Goal: Task Accomplishment & Management: Use online tool/utility

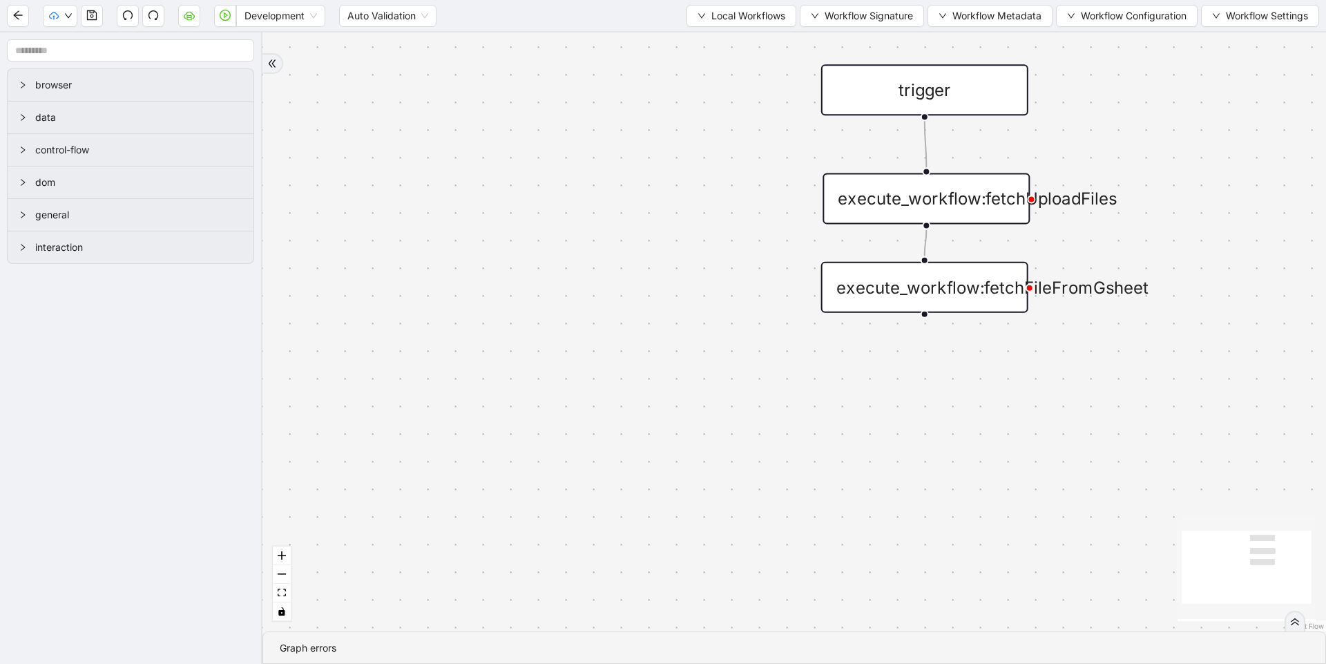
click at [740, 192] on div "trigger execute_workflow:fetchUploadFiles execute_workflow:fetchFileFromGsheet" at bounding box center [795, 331] width 1064 height 599
click at [735, 9] on span "Local Workflows" at bounding box center [749, 15] width 74 height 15
click at [748, 47] on span "Select" at bounding box center [735, 42] width 90 height 15
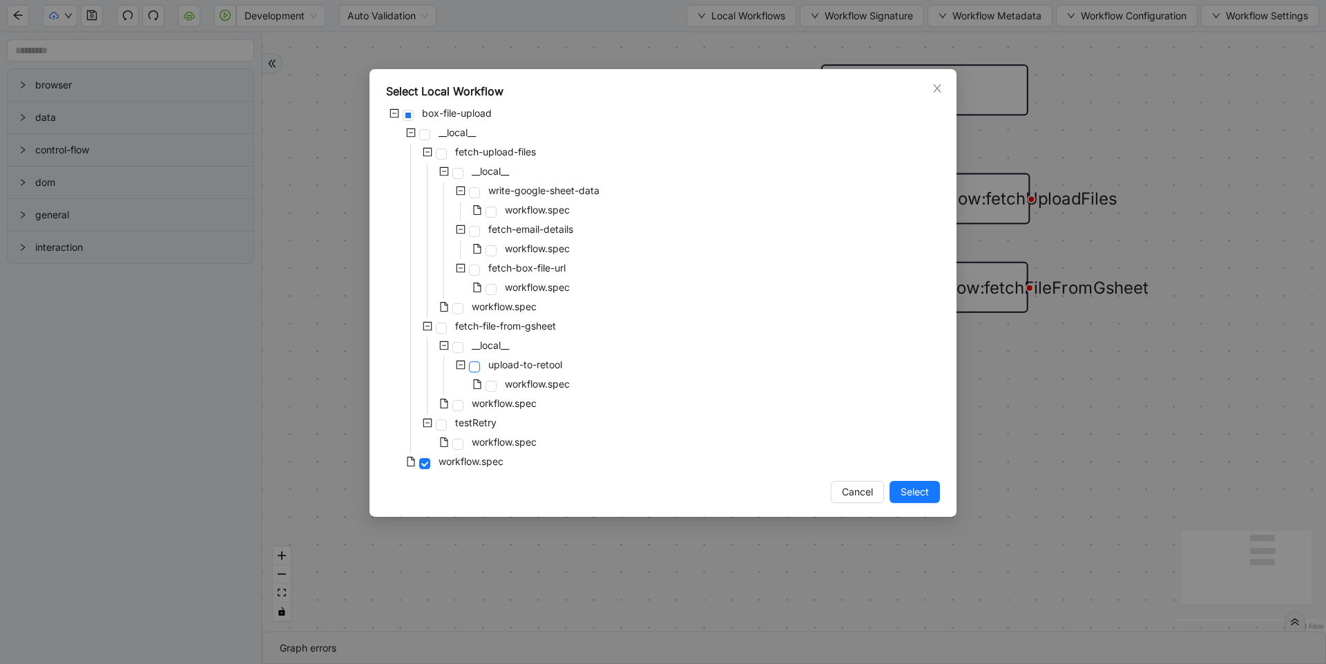
click at [472, 366] on span at bounding box center [474, 366] width 11 height 11
click at [902, 488] on span "Select" at bounding box center [915, 491] width 28 height 15
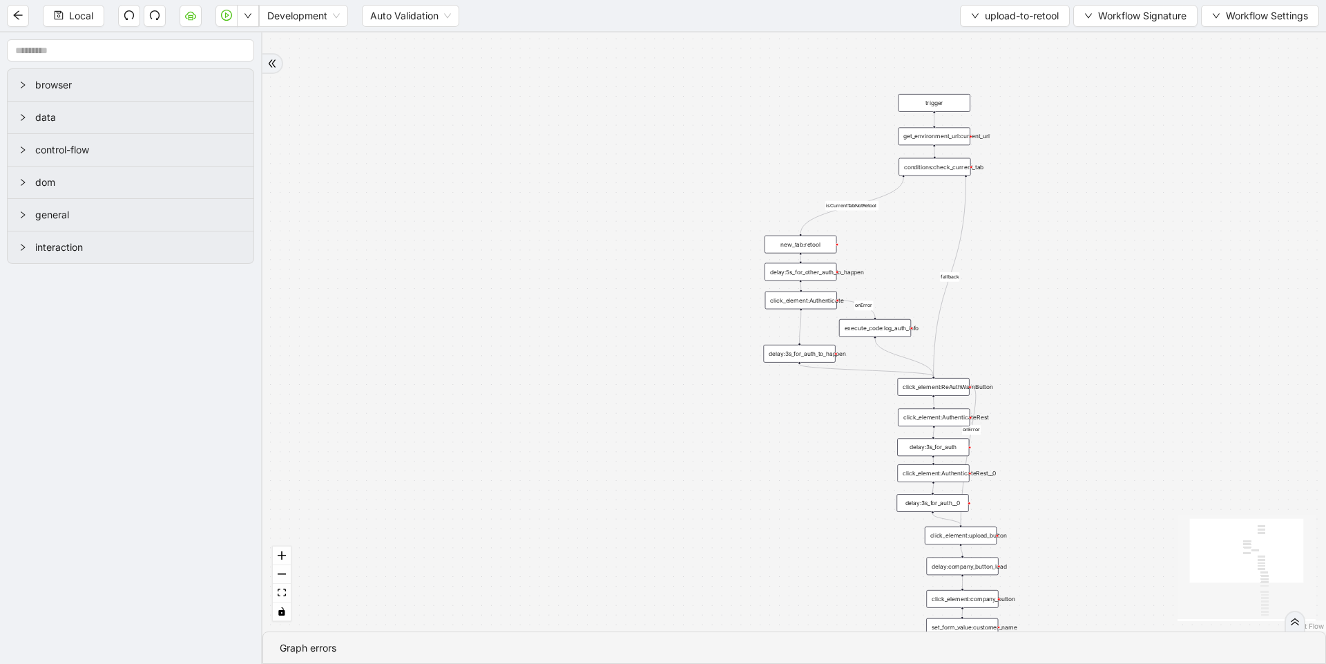
drag, startPoint x: 944, startPoint y: 356, endPoint x: 834, endPoint y: 453, distance: 146.8
click at [834, 453] on div "isCurrentTabNotRetool fallback onError onError trigger new_tab:retool click_ele…" at bounding box center [795, 331] width 1064 height 599
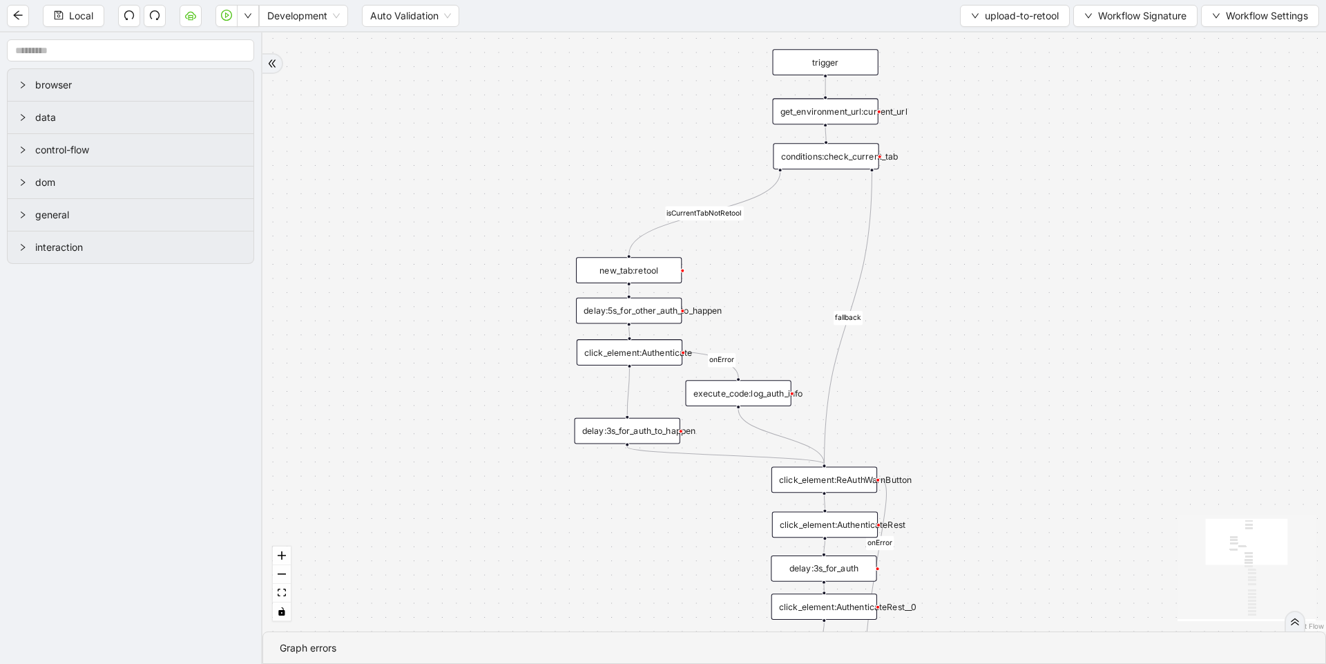
click at [647, 272] on div "new_tab:retool" at bounding box center [629, 270] width 106 height 26
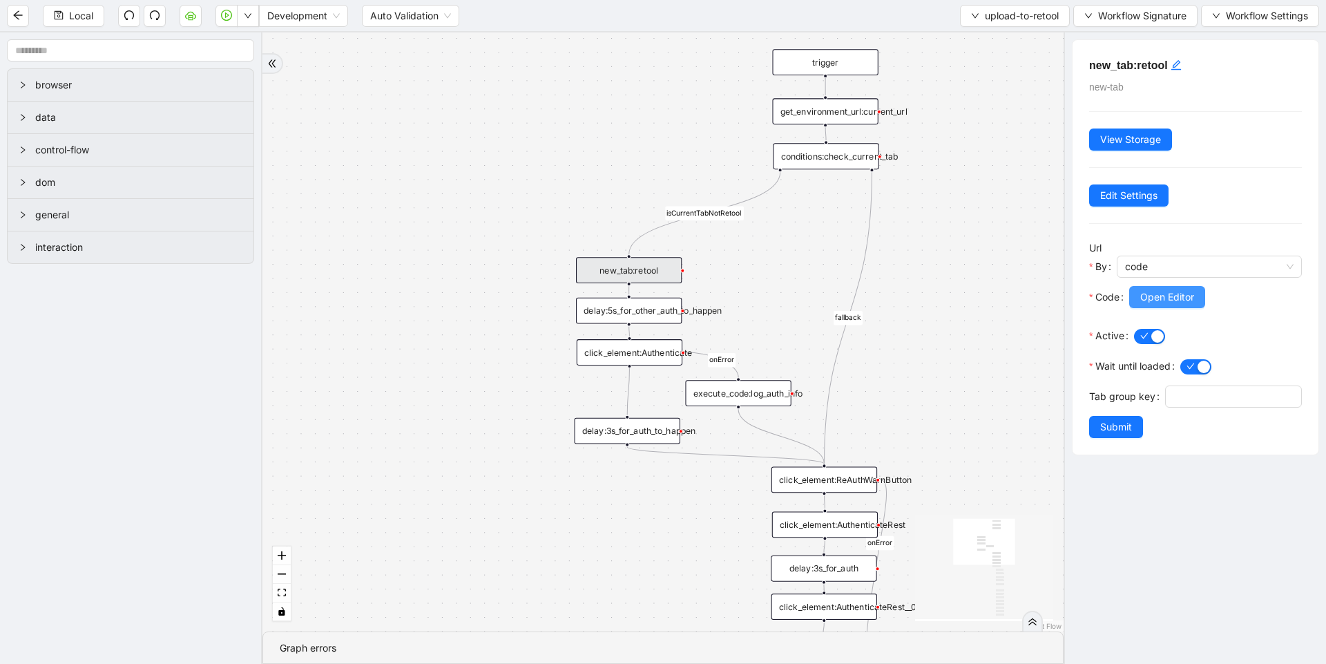
click at [1163, 289] on span "Open Editor" at bounding box center [1168, 296] width 54 height 15
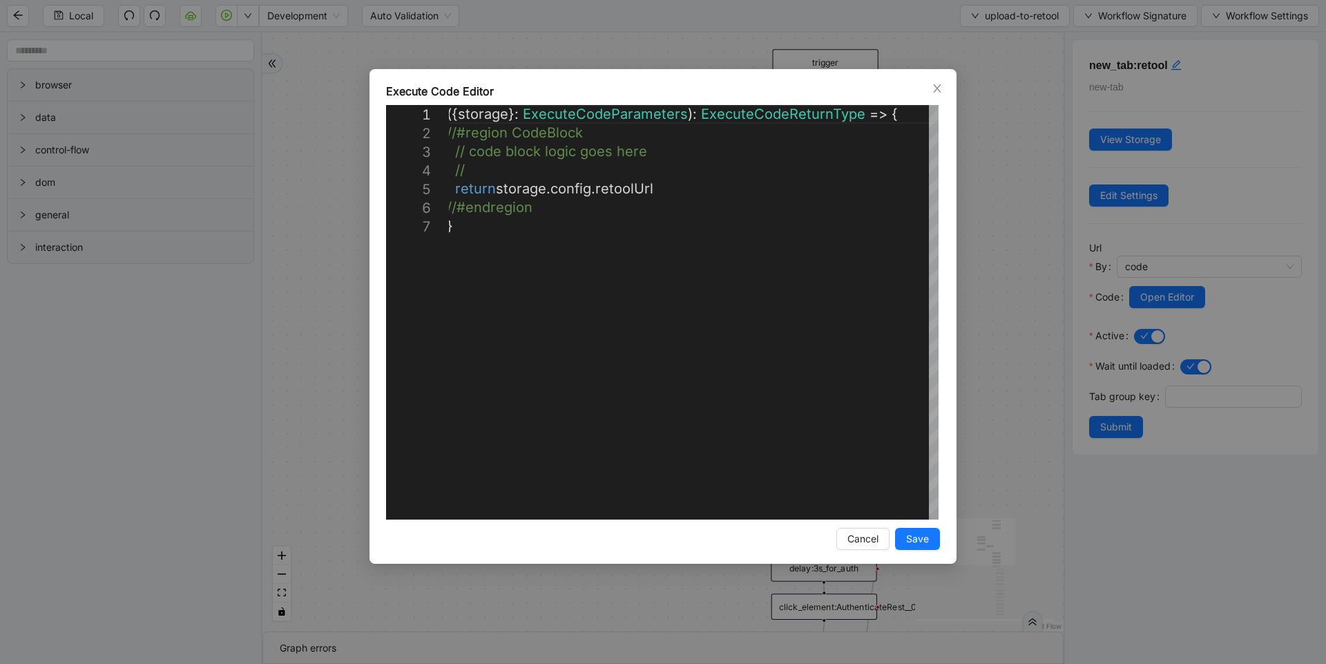
click at [1025, 160] on div "**********" at bounding box center [663, 332] width 1326 height 664
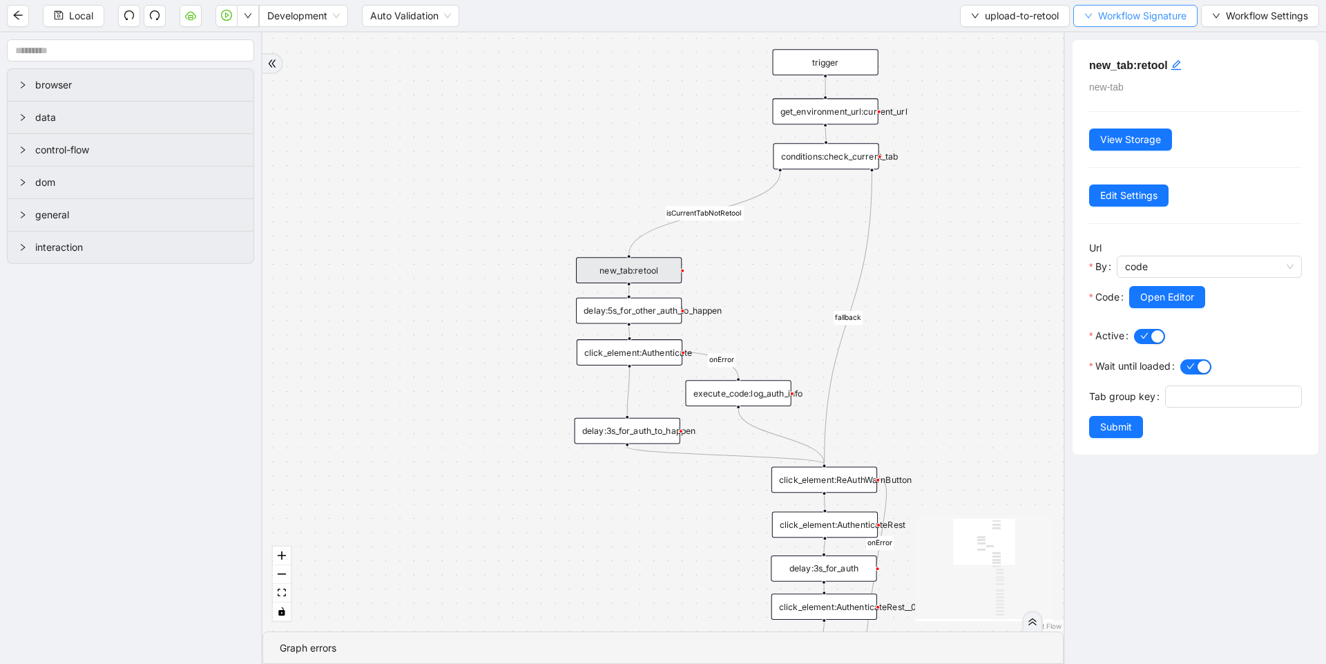
click at [1126, 23] on button "Workflow Signature" at bounding box center [1136, 16] width 124 height 22
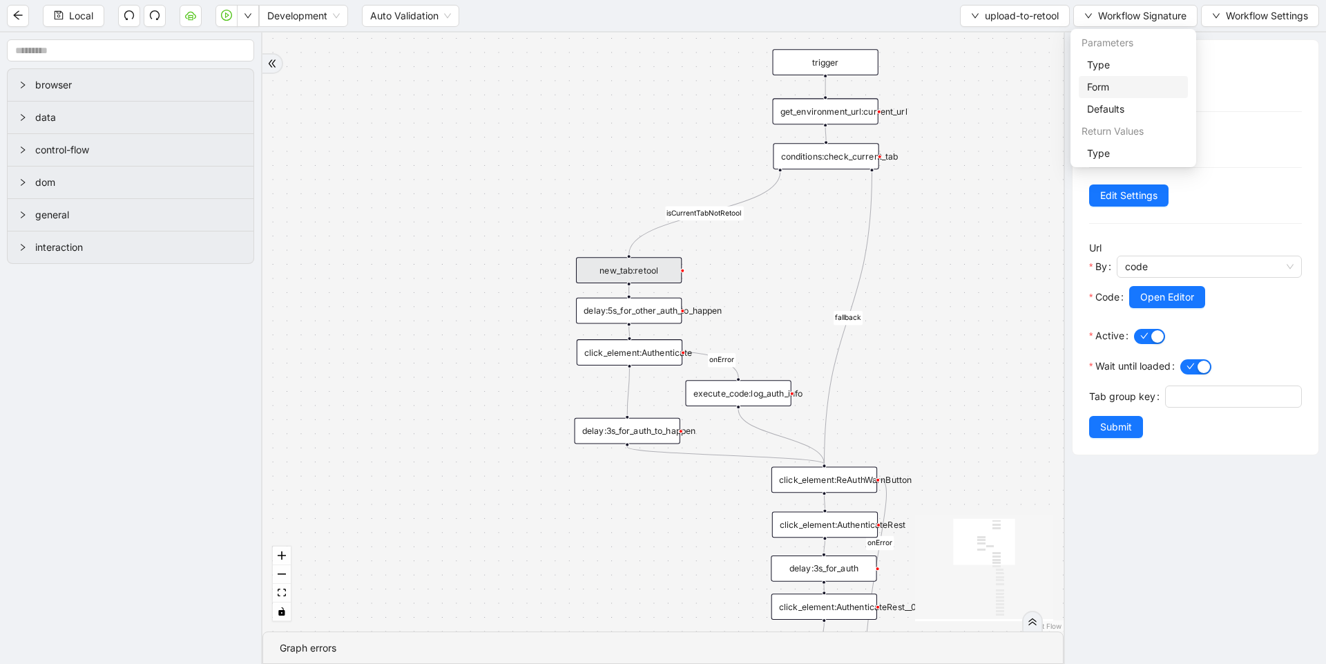
click at [1125, 85] on span "Form" at bounding box center [1133, 86] width 93 height 15
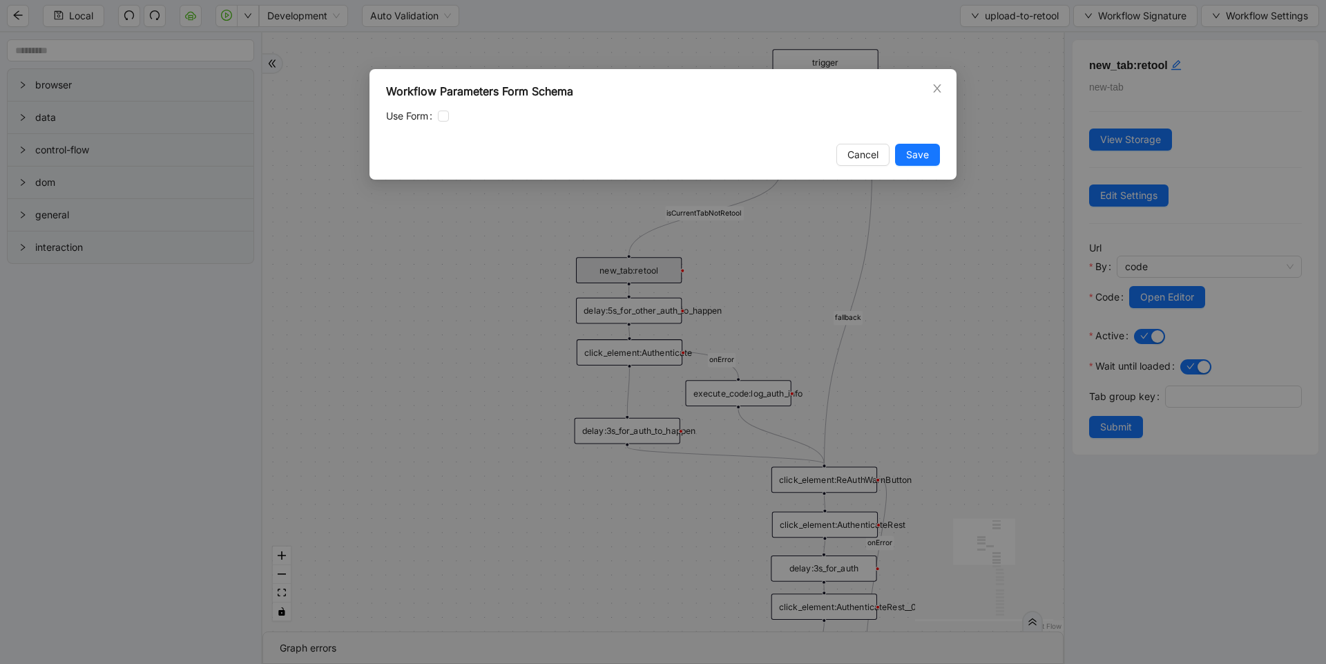
click at [1023, 88] on div "Workflow Parameters Form Schema Use Form Cancel Save" at bounding box center [663, 332] width 1326 height 664
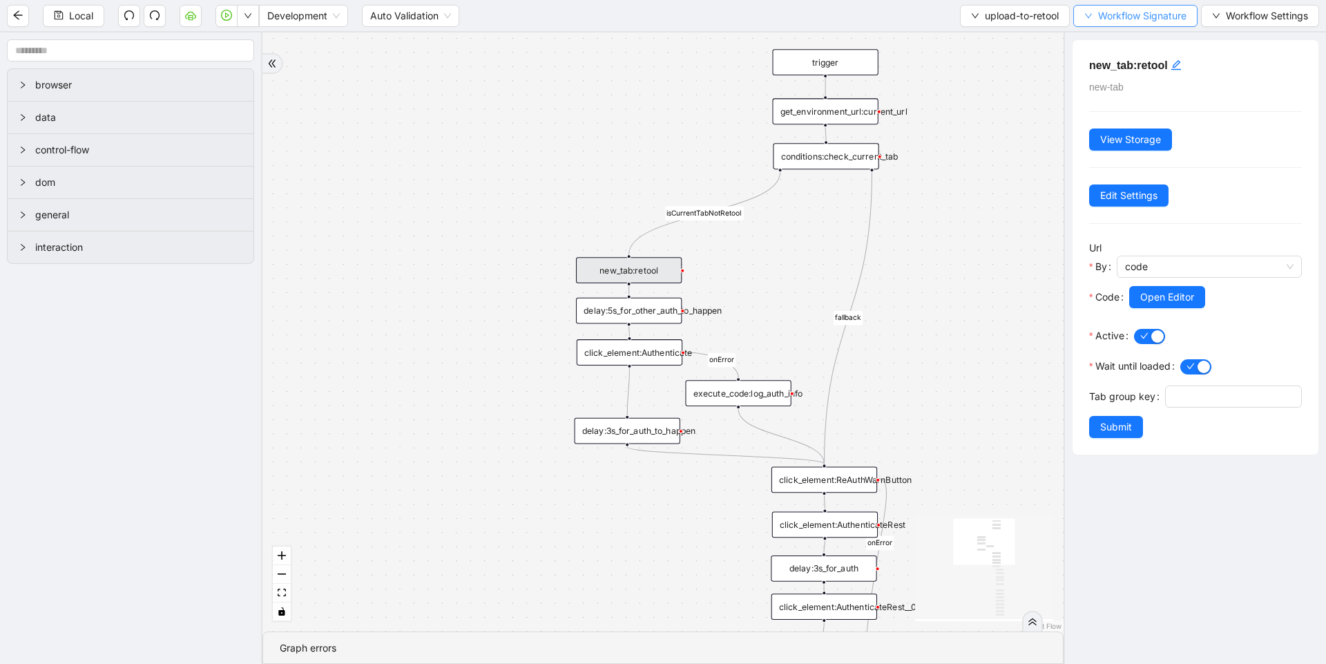
click at [1130, 19] on span "Workflow Signature" at bounding box center [1142, 15] width 88 height 15
click at [1114, 59] on span "Type" at bounding box center [1133, 64] width 93 height 15
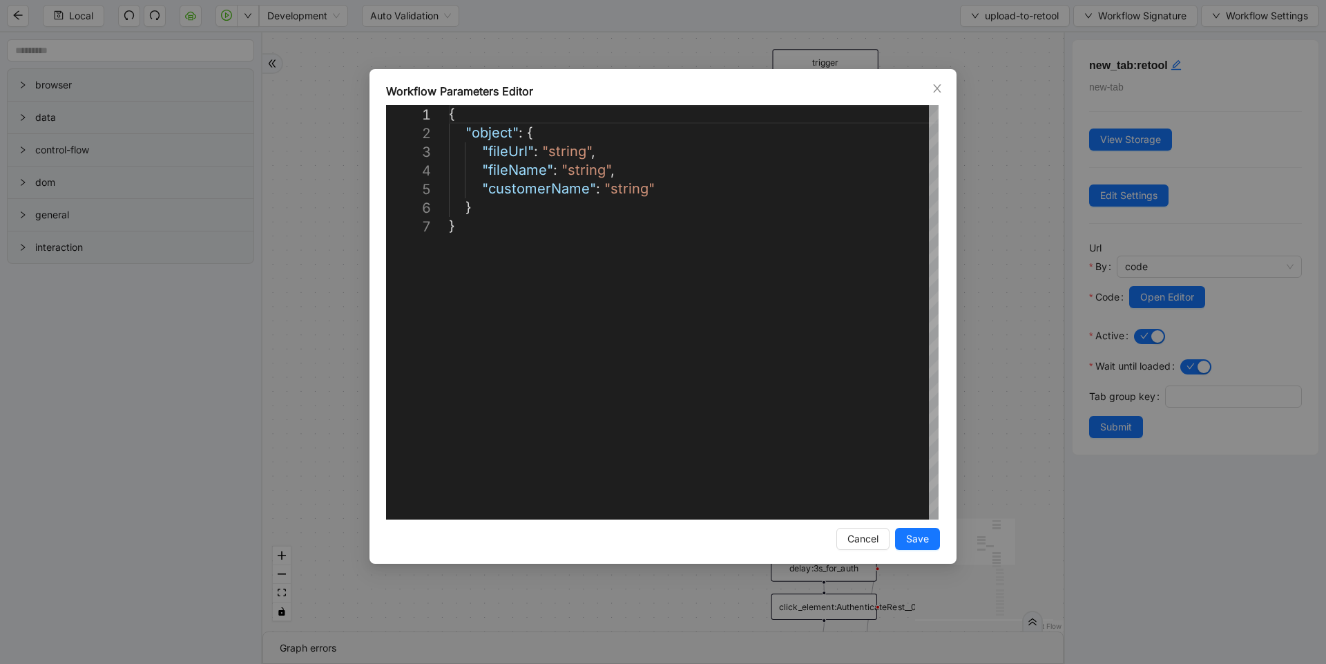
click at [1019, 100] on div "**********" at bounding box center [663, 332] width 1326 height 664
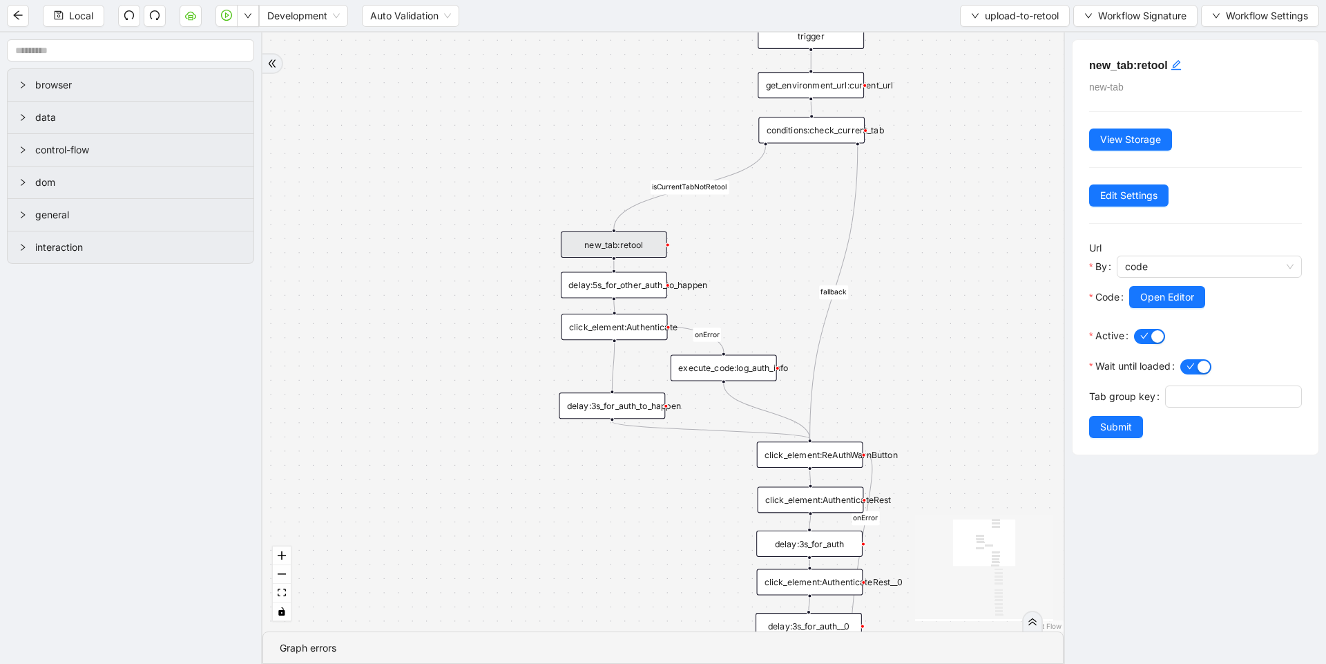
drag, startPoint x: 802, startPoint y: 314, endPoint x: 788, endPoint y: 291, distance: 27.6
click at [788, 288] on div "isCurrentTabNotRetool fallback onError onError trigger new_tab:retool click_ele…" at bounding box center [663, 331] width 801 height 599
click at [1018, 7] on button "upload-to-retool" at bounding box center [1015, 16] width 110 height 22
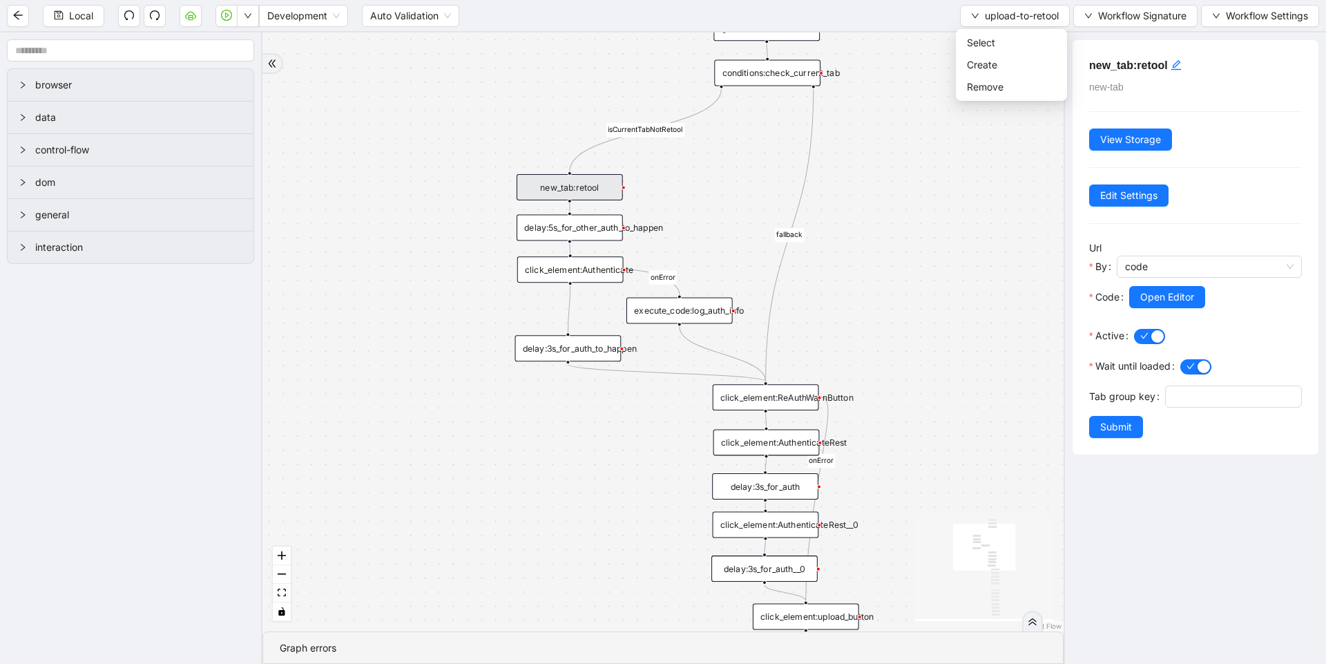
drag, startPoint x: 934, startPoint y: 243, endPoint x: 868, endPoint y: 157, distance: 108.9
click at [876, 160] on div "isCurrentTabNotRetool fallback onError onError trigger new_tab:retool click_ele…" at bounding box center [663, 331] width 801 height 599
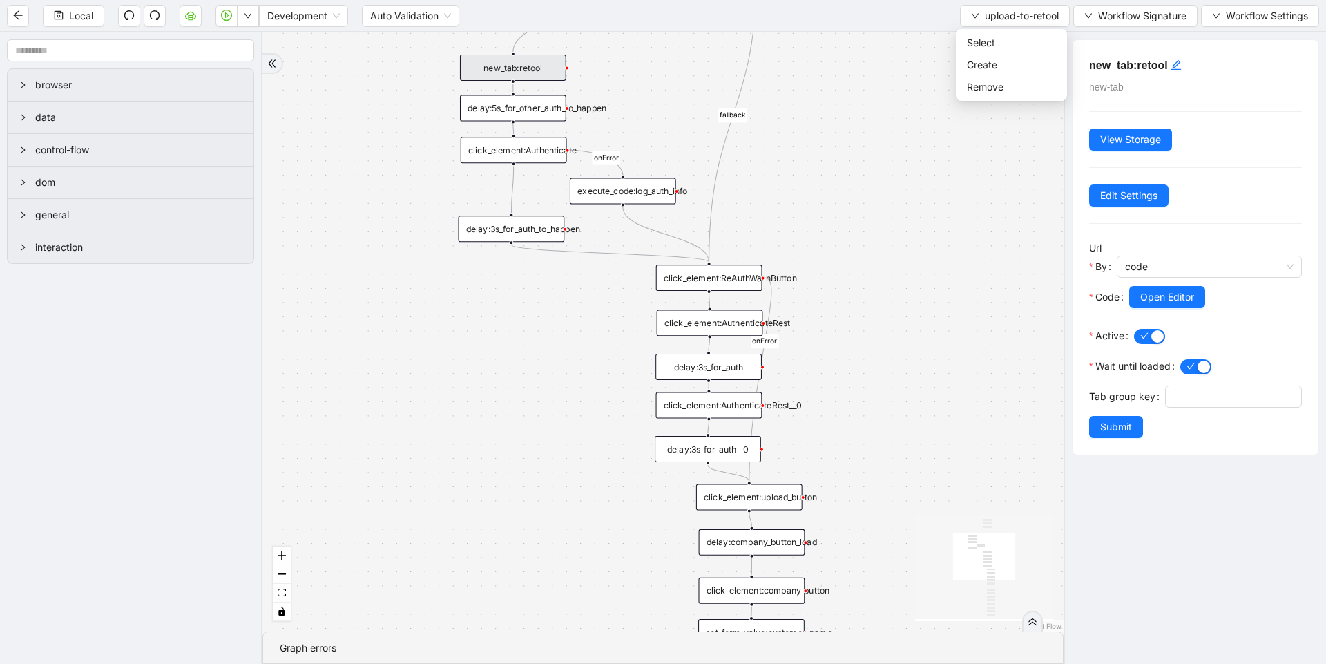
drag, startPoint x: 915, startPoint y: 379, endPoint x: 871, endPoint y: 283, distance: 105.7
click at [872, 280] on div "isCurrentTabNotRetool fallback onError onError trigger new_tab:retool click_ele…" at bounding box center [663, 331] width 801 height 599
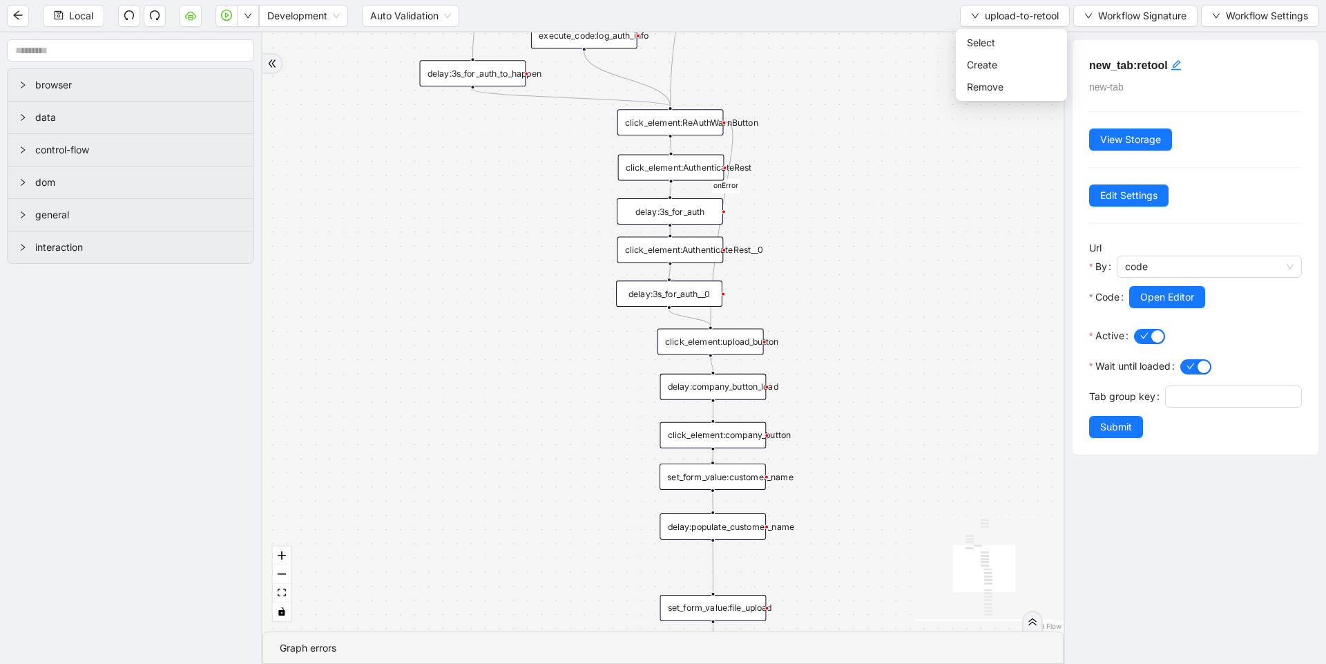
drag, startPoint x: 882, startPoint y: 357, endPoint x: 844, endPoint y: 204, distance: 158.2
click at [844, 205] on div "isCurrentTabNotRetool fallback onError onError trigger new_tab:retool click_ele…" at bounding box center [663, 331] width 801 height 599
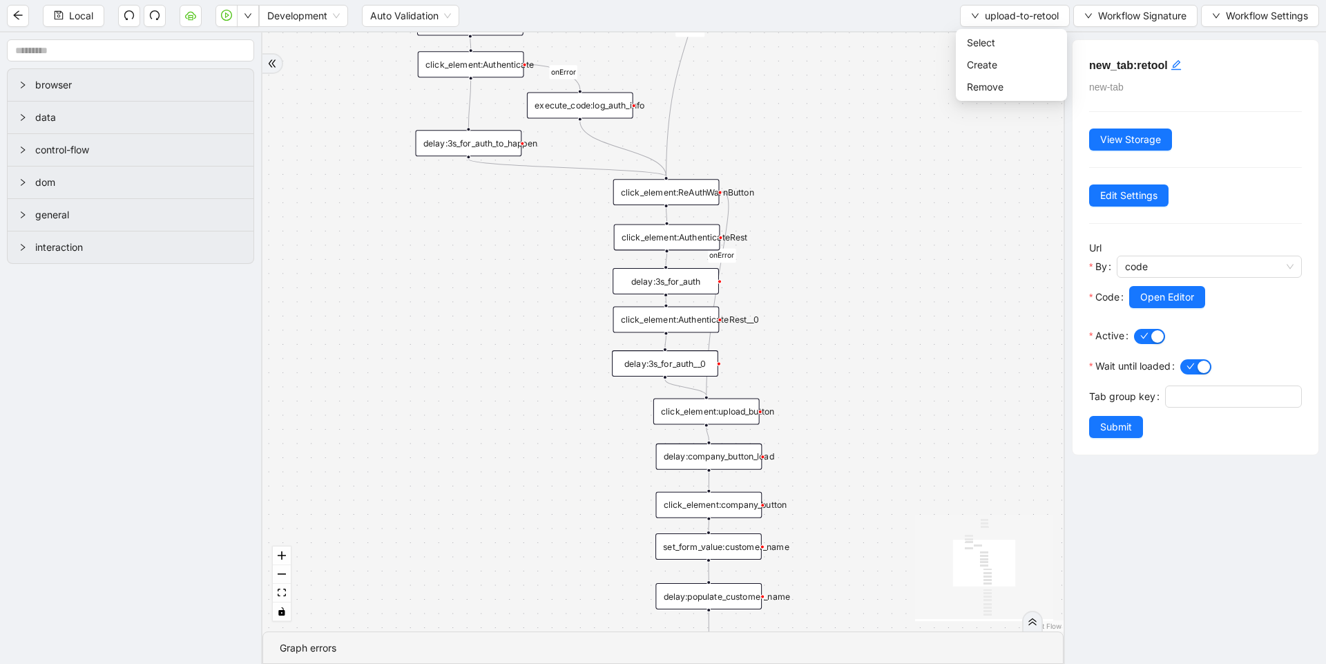
drag, startPoint x: 862, startPoint y: 330, endPoint x: 853, endPoint y: 433, distance: 103.3
click at [853, 433] on div "isCurrentTabNotRetool fallback onError onError trigger new_tab:retool click_ele…" at bounding box center [663, 331] width 801 height 599
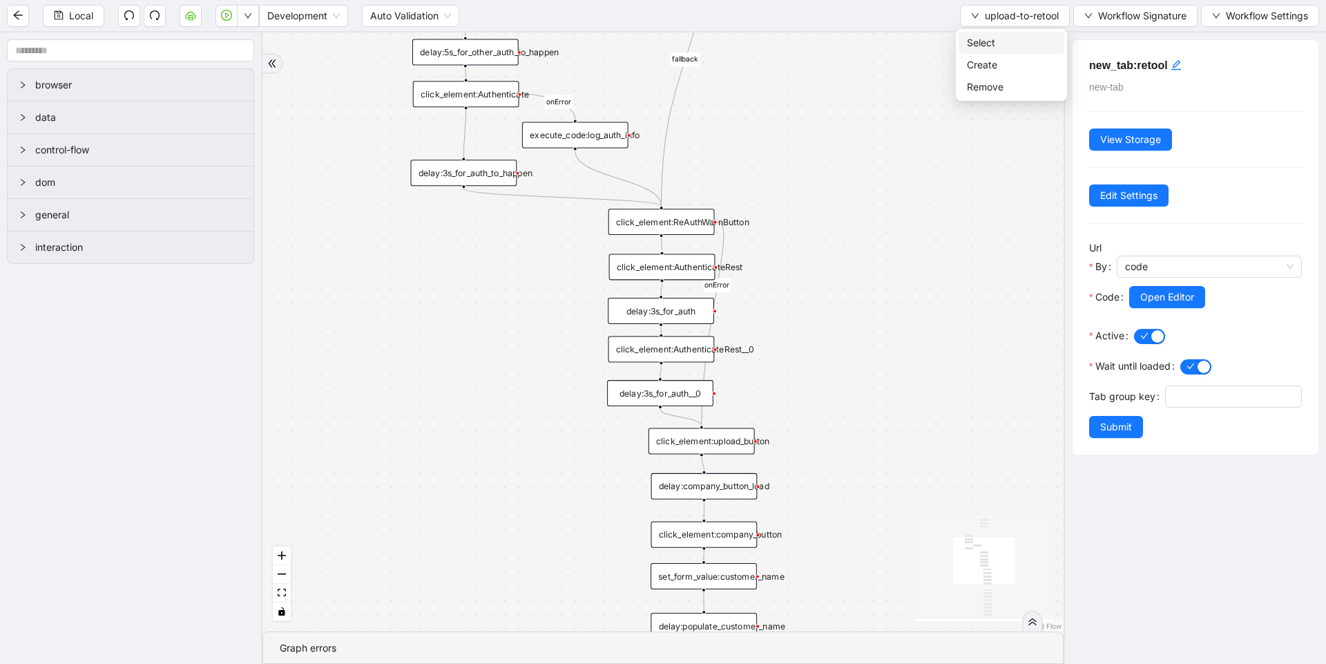
click at [995, 40] on span "Select" at bounding box center [1011, 42] width 89 height 15
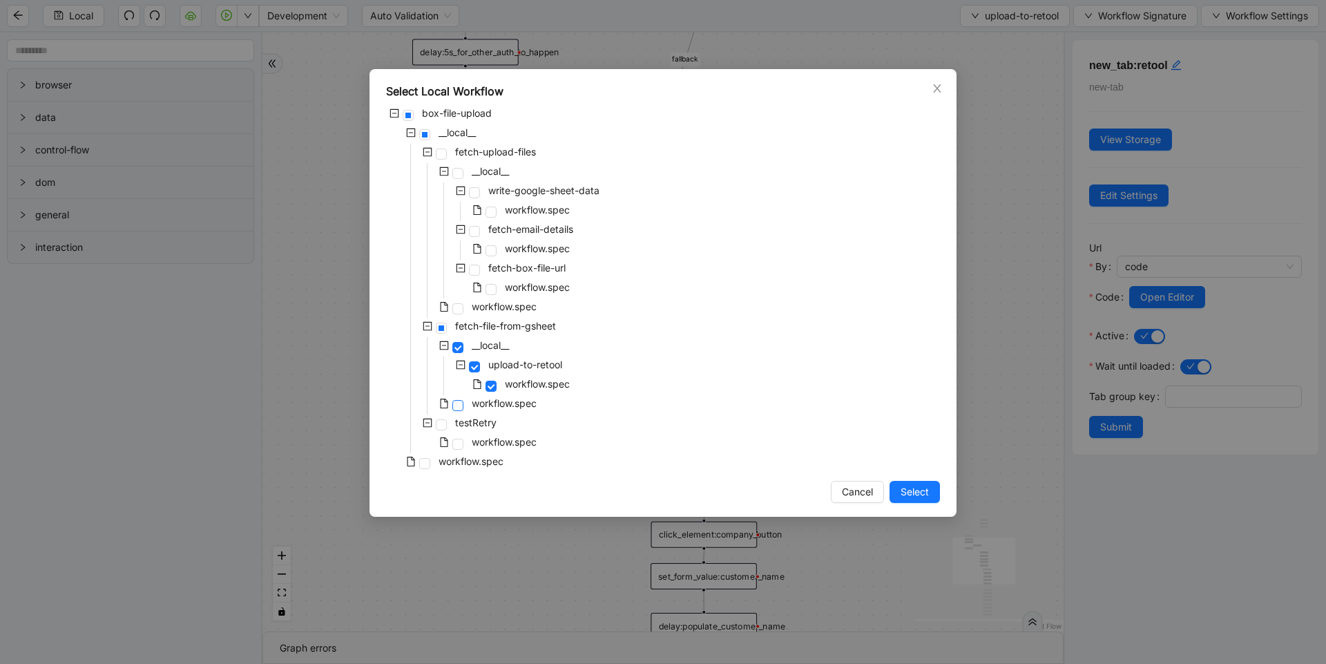
click at [462, 406] on span at bounding box center [458, 405] width 11 height 11
click at [891, 486] on button "Select" at bounding box center [915, 492] width 50 height 22
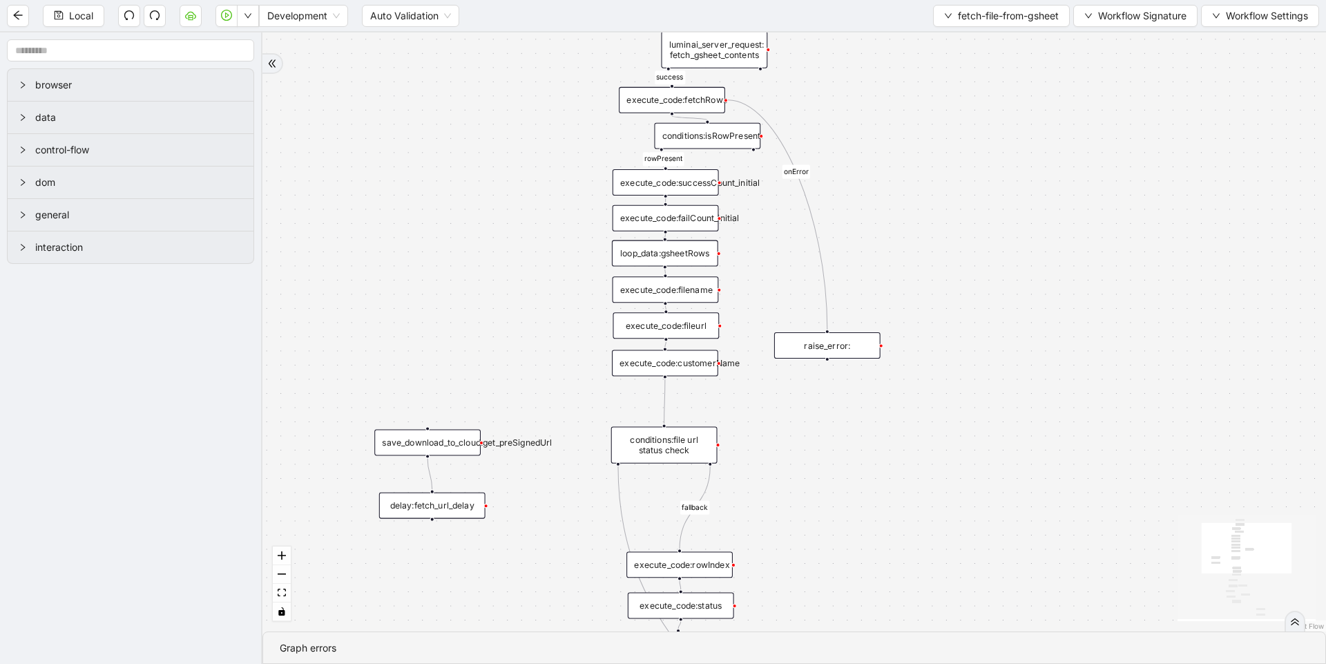
drag, startPoint x: 841, startPoint y: 294, endPoint x: 872, endPoint y: 199, distance: 99.6
click at [872, 199] on div "fallback success true success rowPresent fallback isFailed onError onError trig…" at bounding box center [795, 331] width 1064 height 599
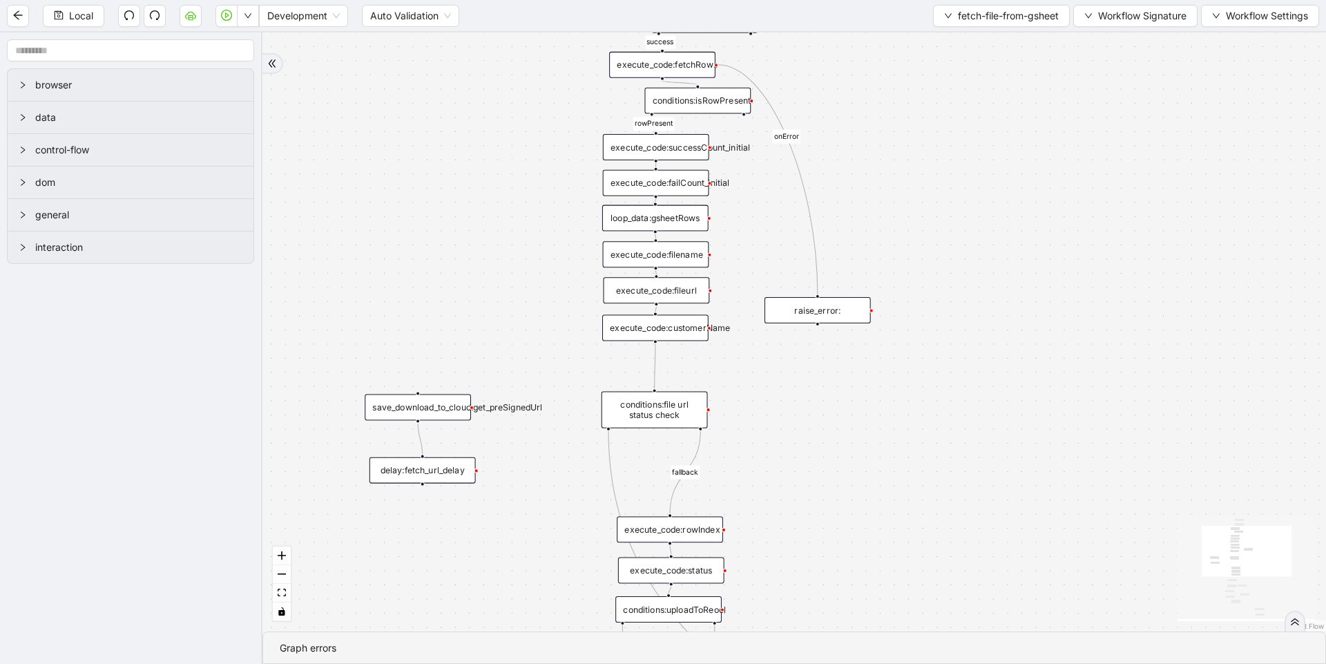
drag, startPoint x: 976, startPoint y: 236, endPoint x: 968, endPoint y: 132, distance: 103.9
click at [968, 132] on div "fallback success true success rowPresent fallback isFailed onError onError trig…" at bounding box center [795, 331] width 1064 height 599
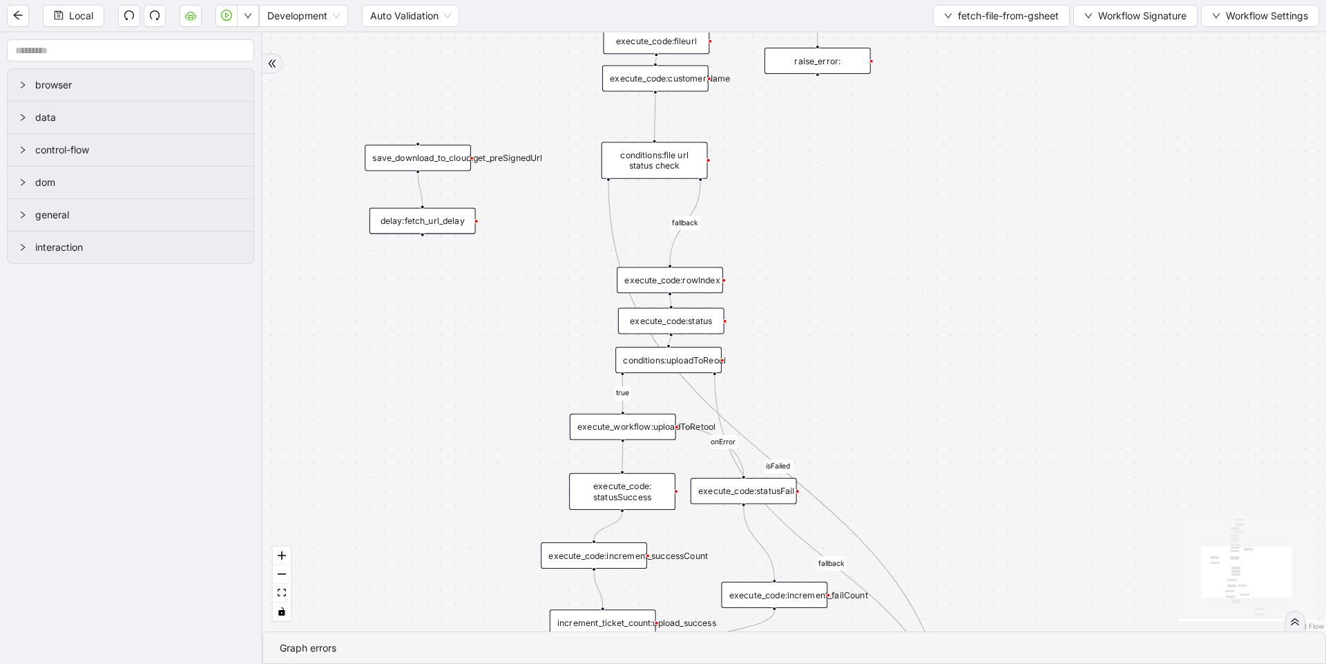
drag, startPoint x: 979, startPoint y: 321, endPoint x: 977, endPoint y: 141, distance: 180.3
click at [977, 141] on div "fallback success true success rowPresent fallback isFailed onError onError trig…" at bounding box center [795, 331] width 1064 height 599
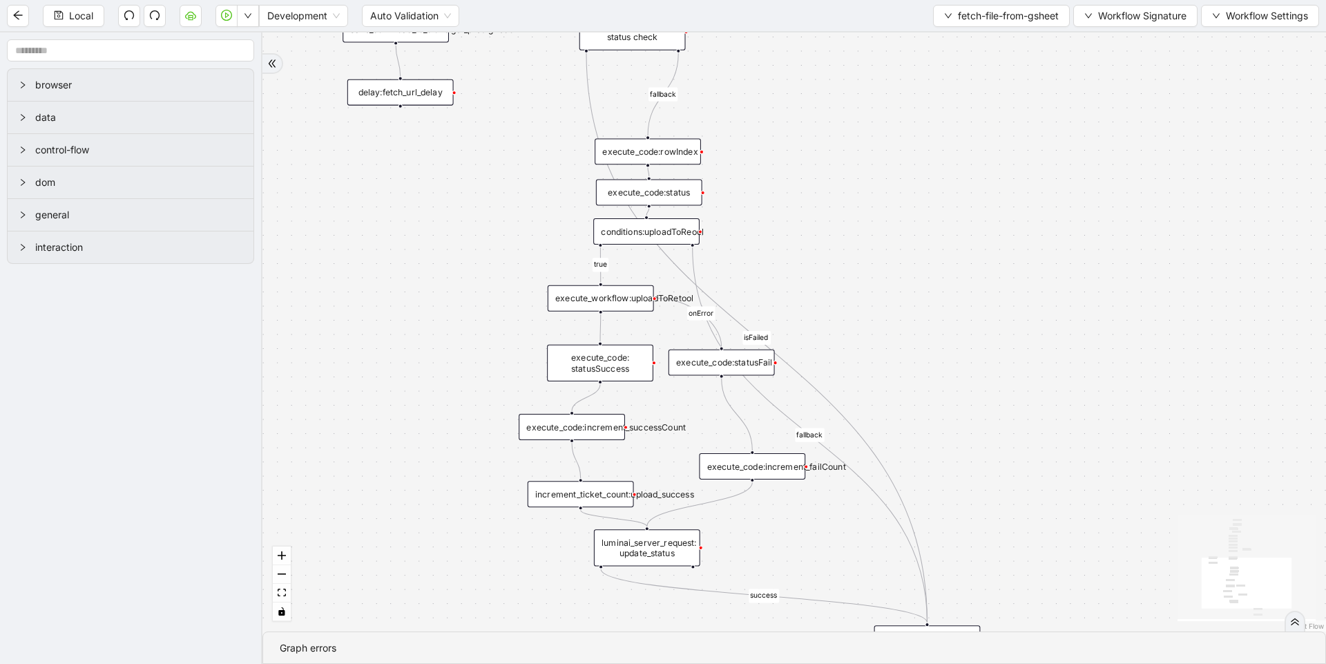
drag, startPoint x: 955, startPoint y: 336, endPoint x: 933, endPoint y: 207, distance: 130.4
click at [933, 207] on div "fallback success true success rowPresent fallback isFailed onError onError trig…" at bounding box center [795, 331] width 1064 height 599
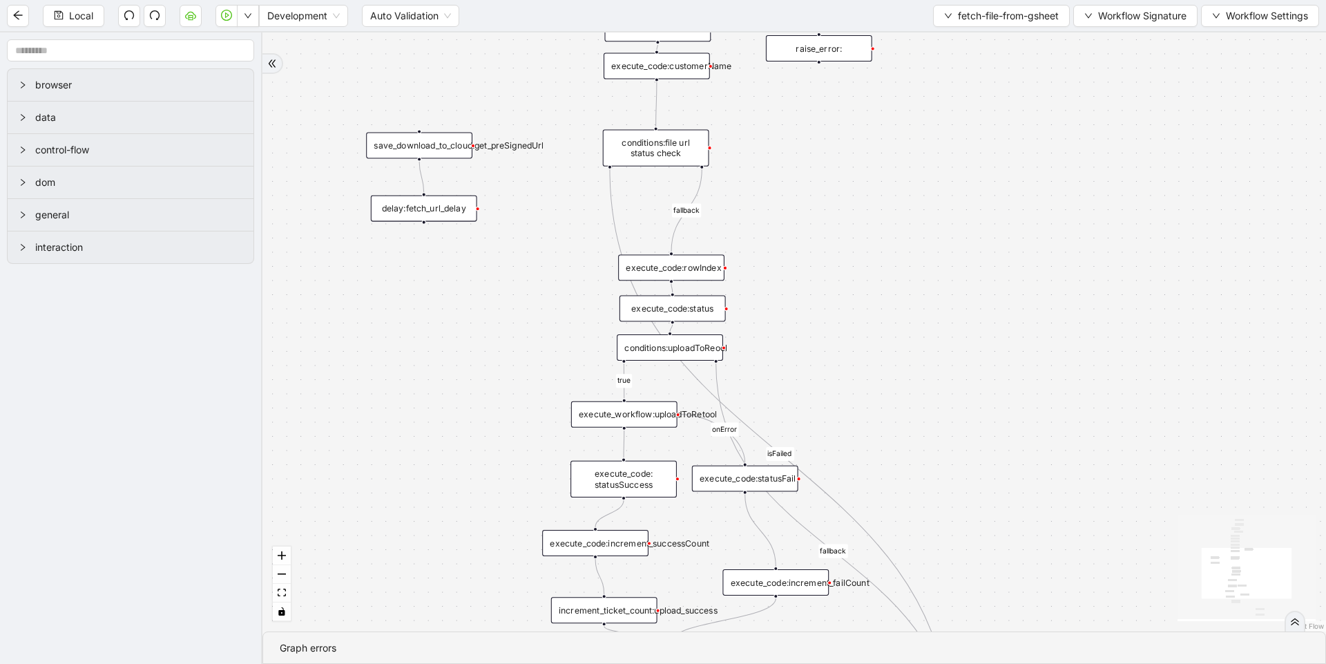
drag, startPoint x: 932, startPoint y: 296, endPoint x: 966, endPoint y: 450, distance: 158.4
click at [966, 450] on div "fallback success true success rowPresent fallback isFailed onError onError trig…" at bounding box center [795, 331] width 1064 height 599
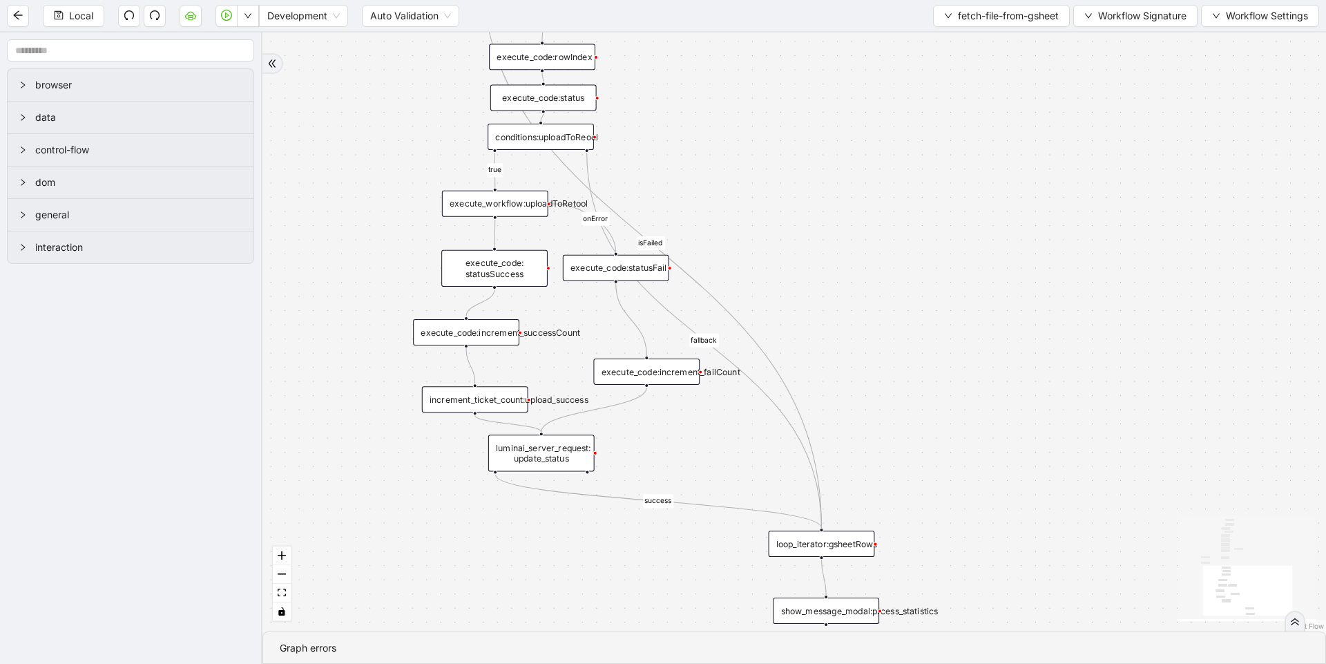
drag, startPoint x: 956, startPoint y: 297, endPoint x: 817, endPoint y: 48, distance: 285.8
click at [817, 48] on div "fallback success true success rowPresent fallback isFailed onError onError trig…" at bounding box center [795, 331] width 1064 height 599
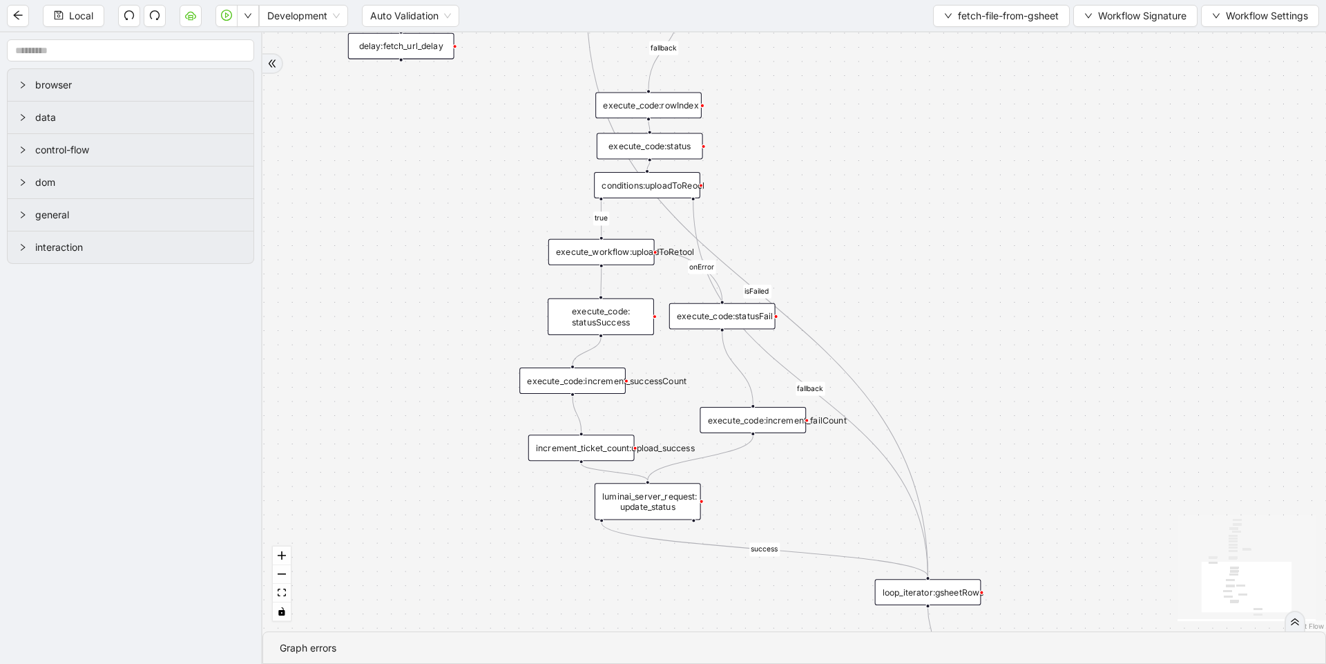
drag, startPoint x: 912, startPoint y: 261, endPoint x: 1018, endPoint y: 321, distance: 122.2
click at [1018, 321] on div "fallback success true success rowPresent fallback isFailed onError onError trig…" at bounding box center [795, 331] width 1064 height 599
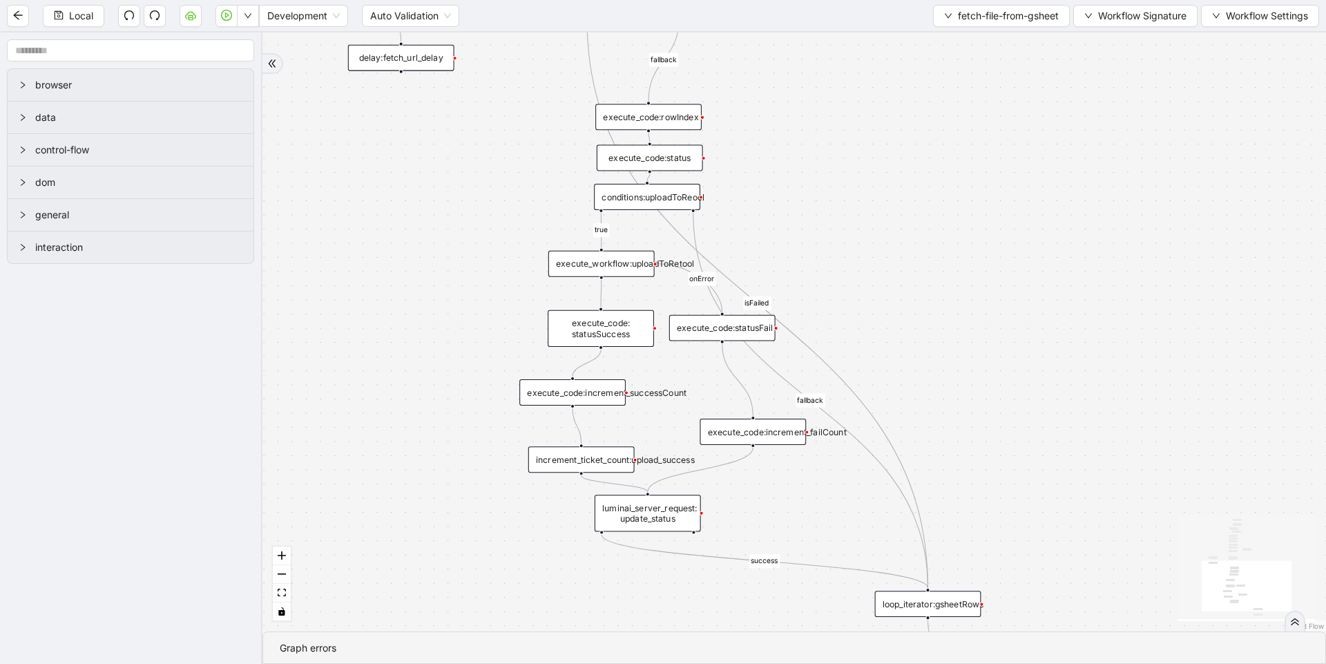
click at [612, 259] on div "execute_workflow:uploadToRetool" at bounding box center [602, 264] width 106 height 26
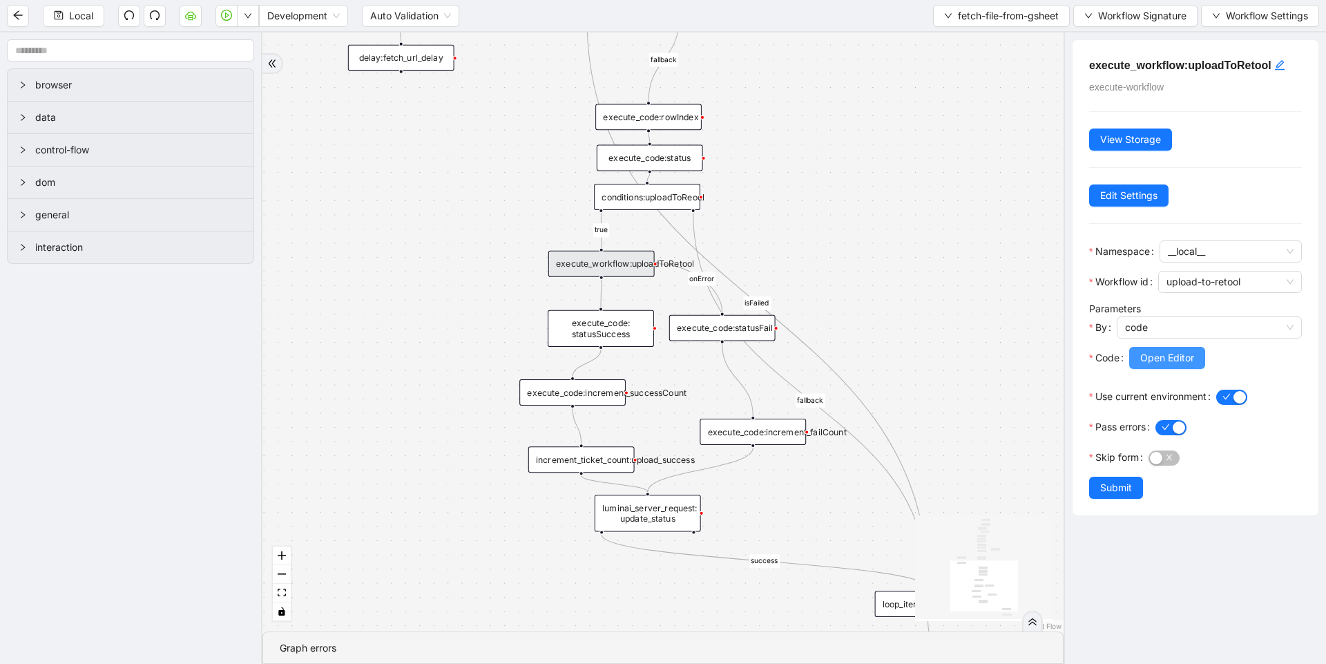
click at [1161, 358] on span "Open Editor" at bounding box center [1168, 357] width 54 height 15
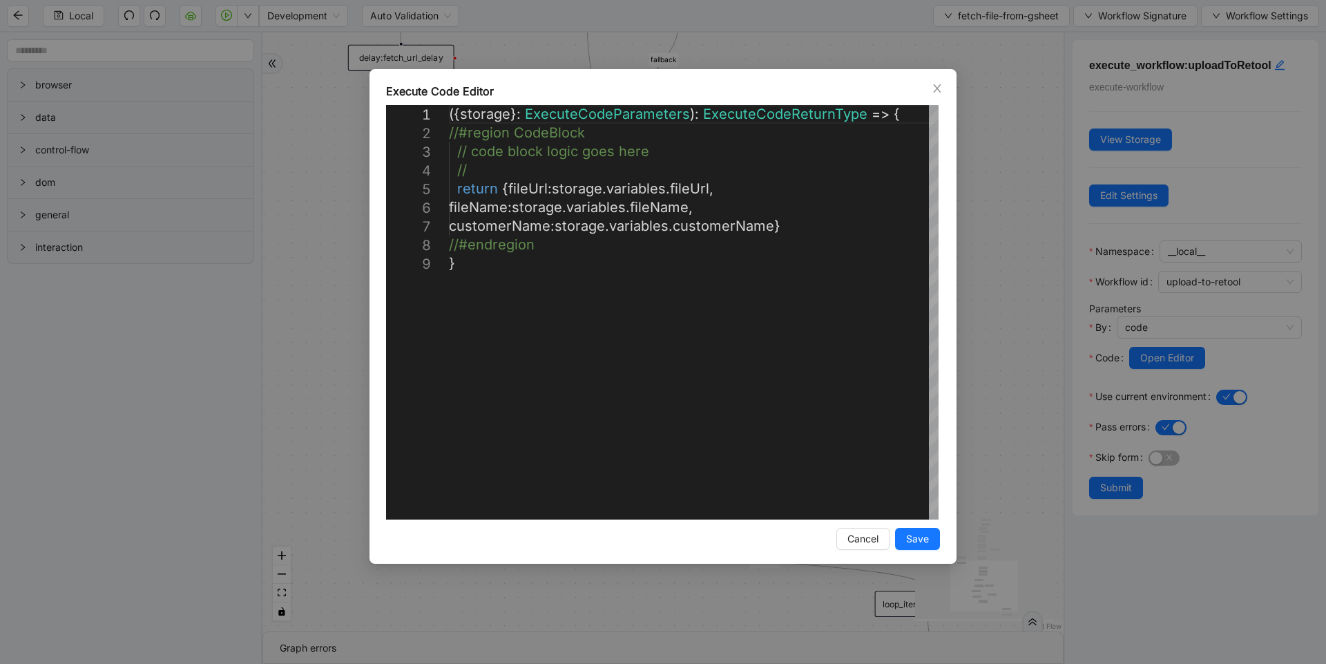
click at [980, 303] on div "**********" at bounding box center [663, 332] width 1326 height 664
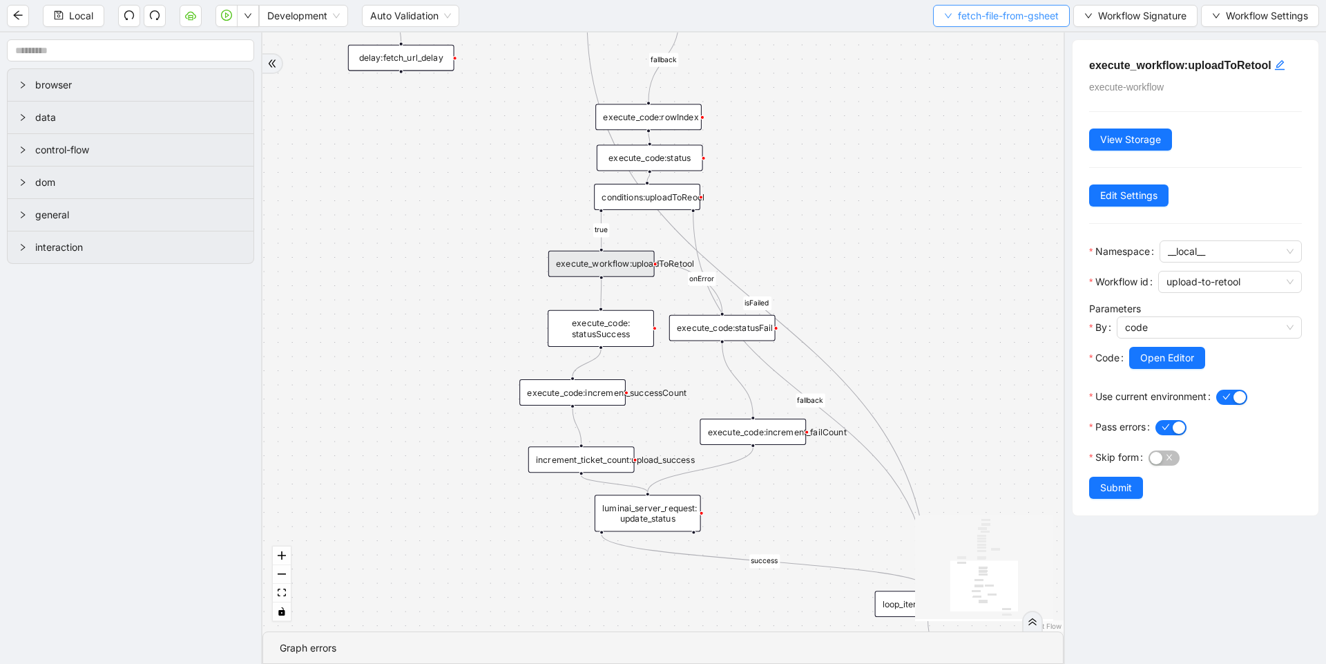
click at [1028, 19] on span "fetch-file-from-gsheet" at bounding box center [1008, 15] width 101 height 15
click at [994, 38] on span "Select" at bounding box center [998, 42] width 117 height 15
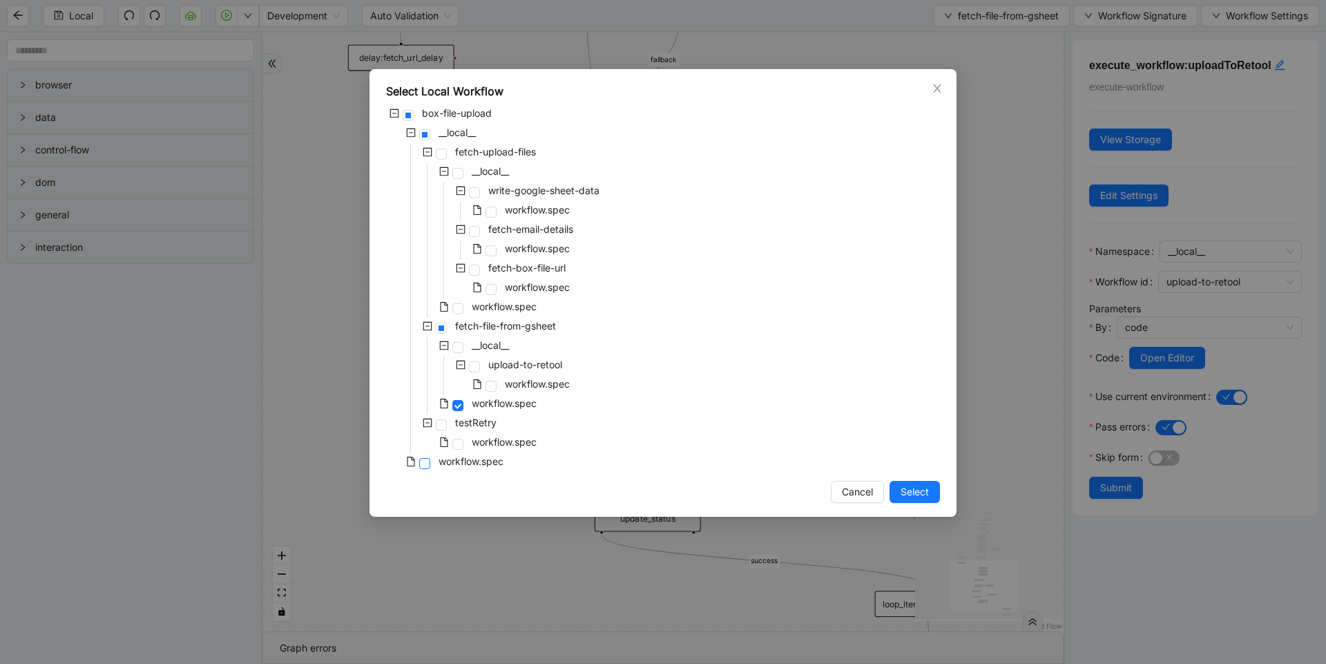
click at [428, 466] on span at bounding box center [424, 463] width 11 height 11
click at [905, 486] on span "Select" at bounding box center [915, 491] width 28 height 15
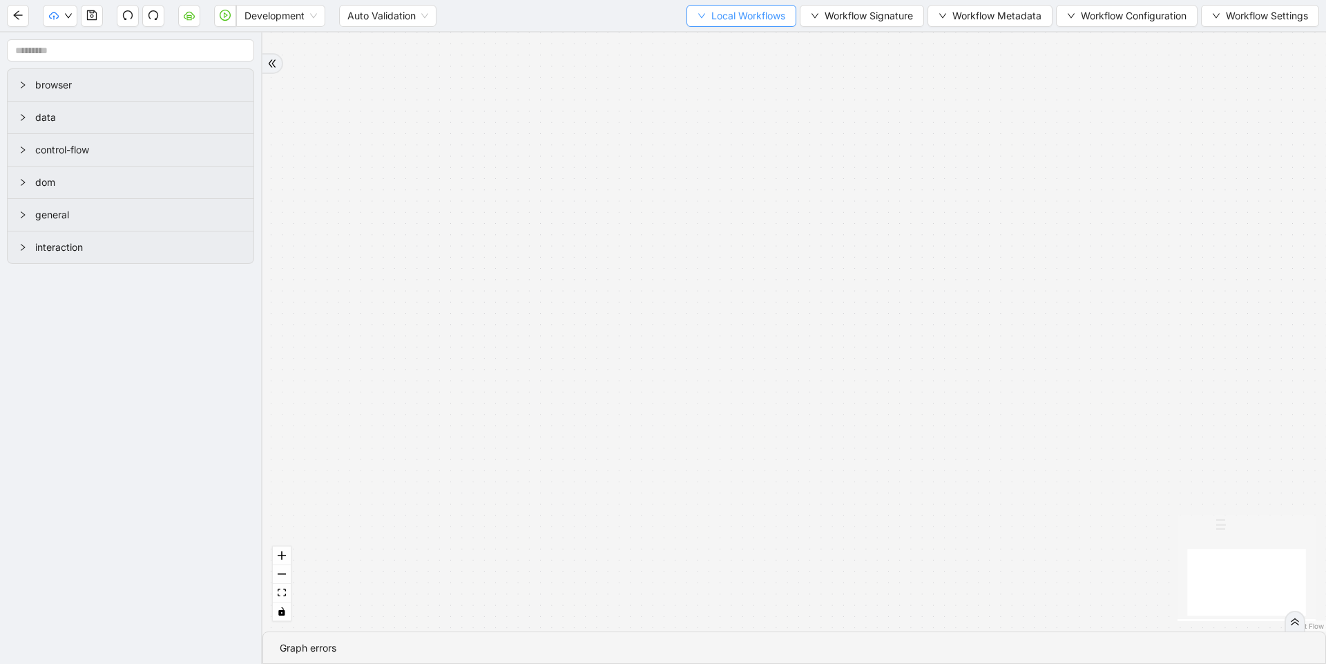
click at [740, 17] on span "Local Workflows" at bounding box center [749, 15] width 74 height 15
click at [727, 41] on span "Select" at bounding box center [735, 42] width 90 height 15
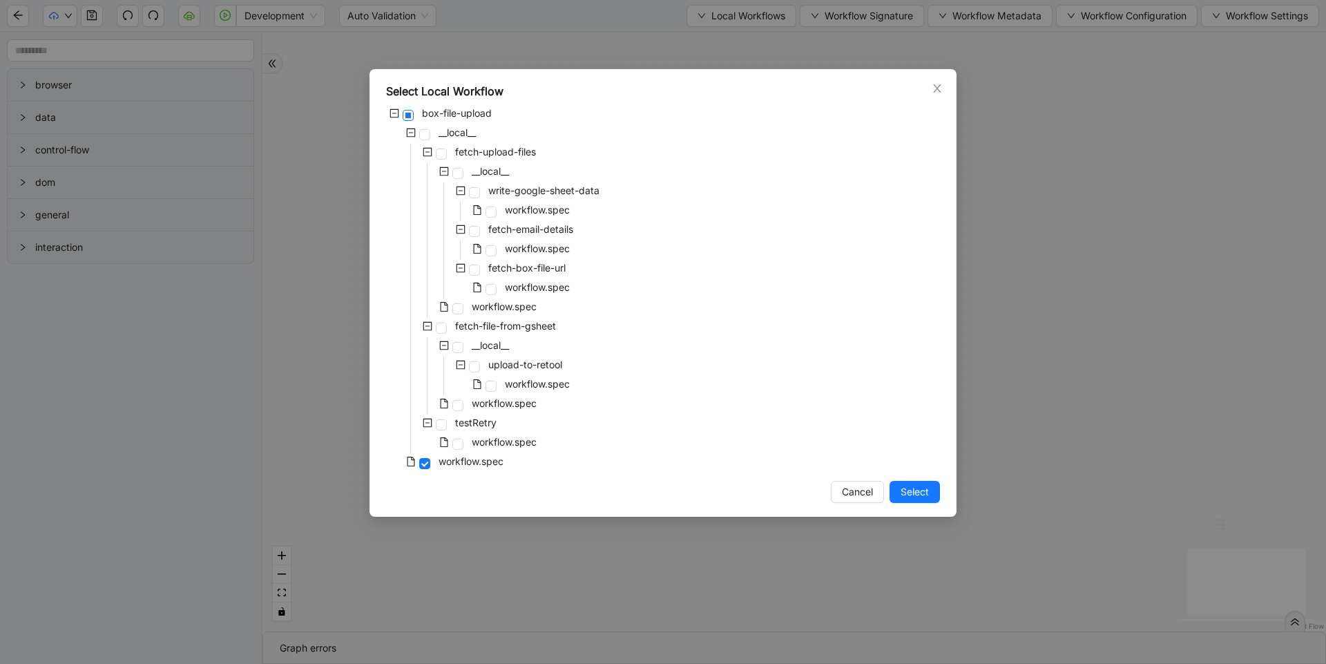
click at [411, 118] on span at bounding box center [408, 115] width 11 height 11
click at [428, 464] on span at bounding box center [424, 463] width 11 height 11
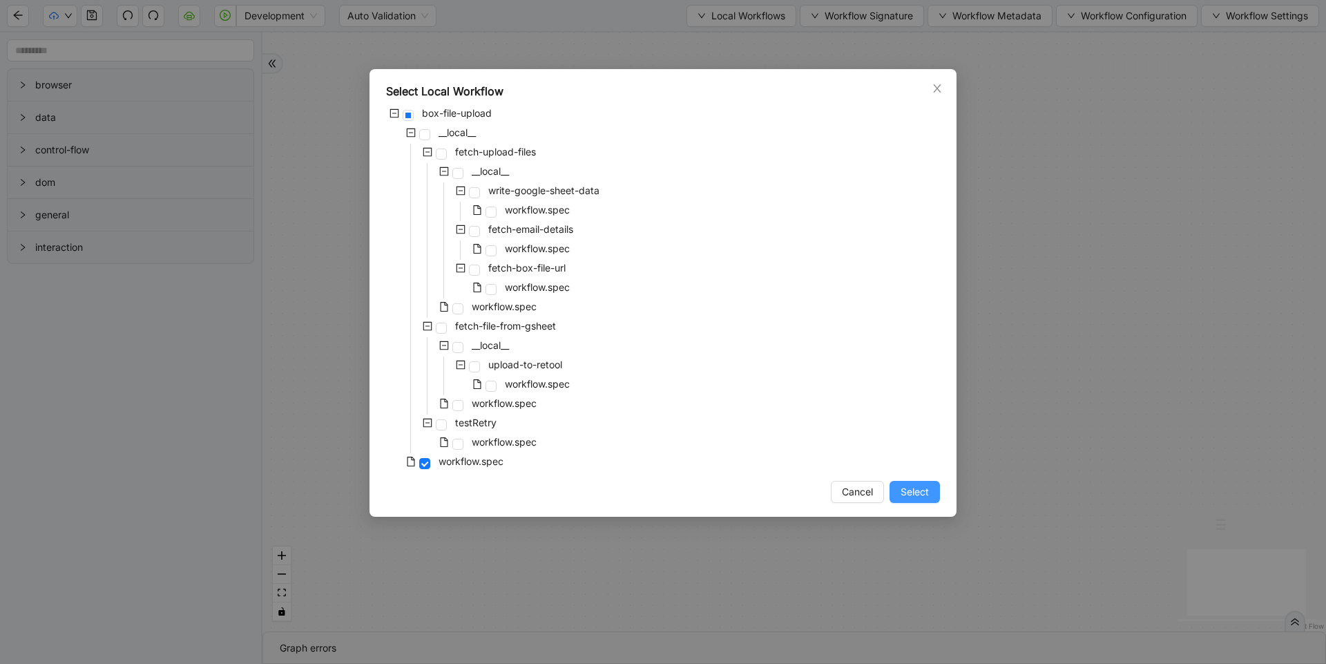
click at [915, 488] on span "Select" at bounding box center [915, 491] width 28 height 15
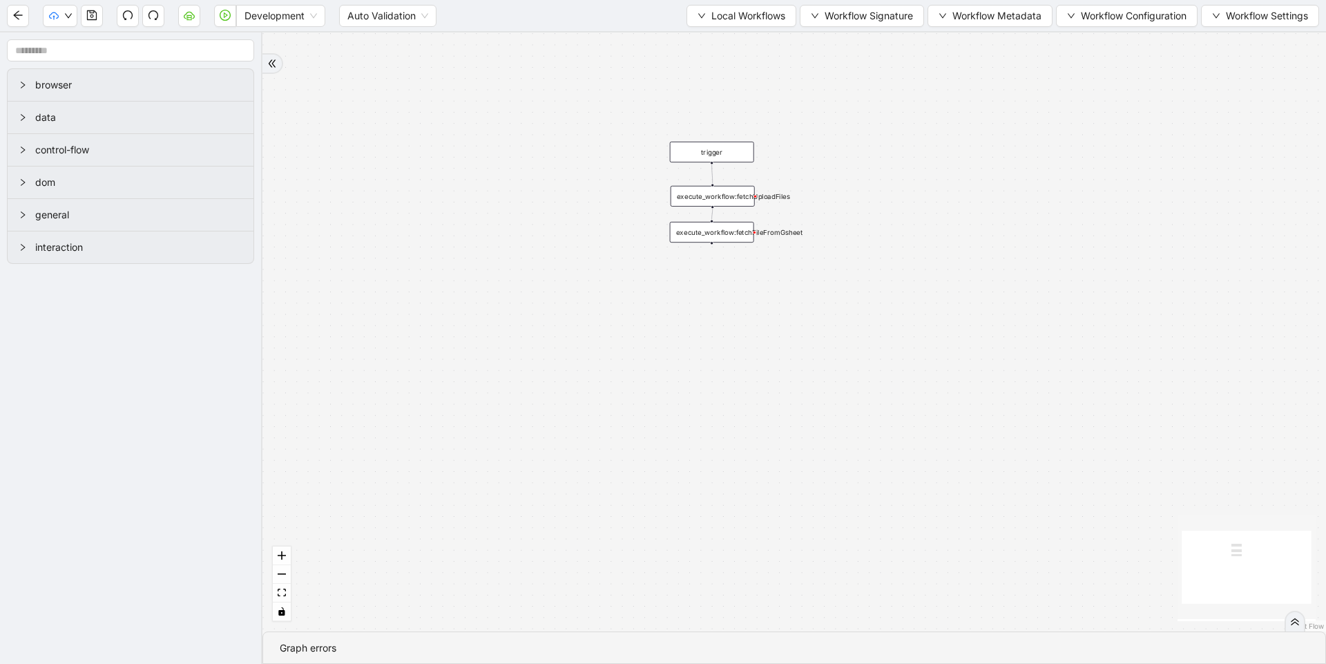
drag, startPoint x: 694, startPoint y: 280, endPoint x: 845, endPoint y: 663, distance: 411.6
click at [845, 663] on section "trigger execute_workflow:fetchUploadFiles execute_workflow:fetchFileFromGsheet …" at bounding box center [795, 347] width 1064 height 631
drag, startPoint x: 822, startPoint y: 403, endPoint x: 826, endPoint y: 466, distance: 62.3
click at [827, 459] on div "trigger execute_workflow:fetchUploadFiles execute_workflow:fetchFileFromGsheet" at bounding box center [795, 331] width 1064 height 599
click at [731, 288] on div "execute_workflow:fetchFileFromGsheet" at bounding box center [719, 287] width 84 height 21
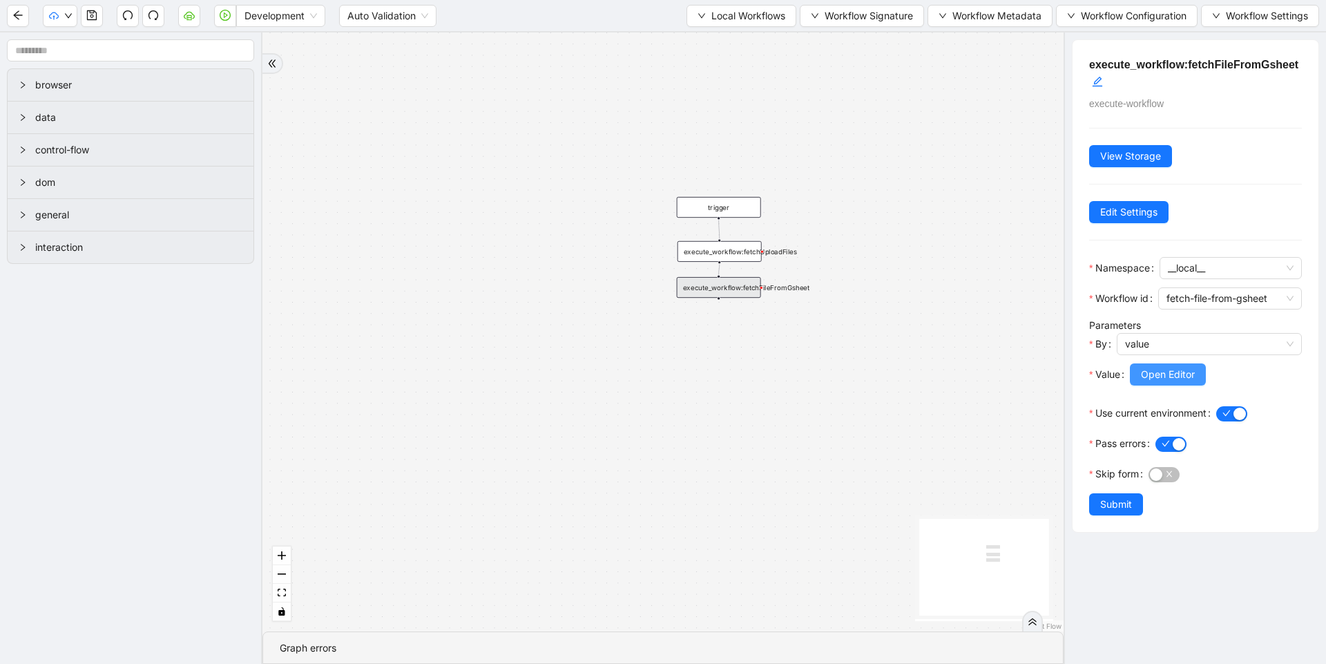
click at [1159, 368] on span "Open Editor" at bounding box center [1168, 374] width 54 height 15
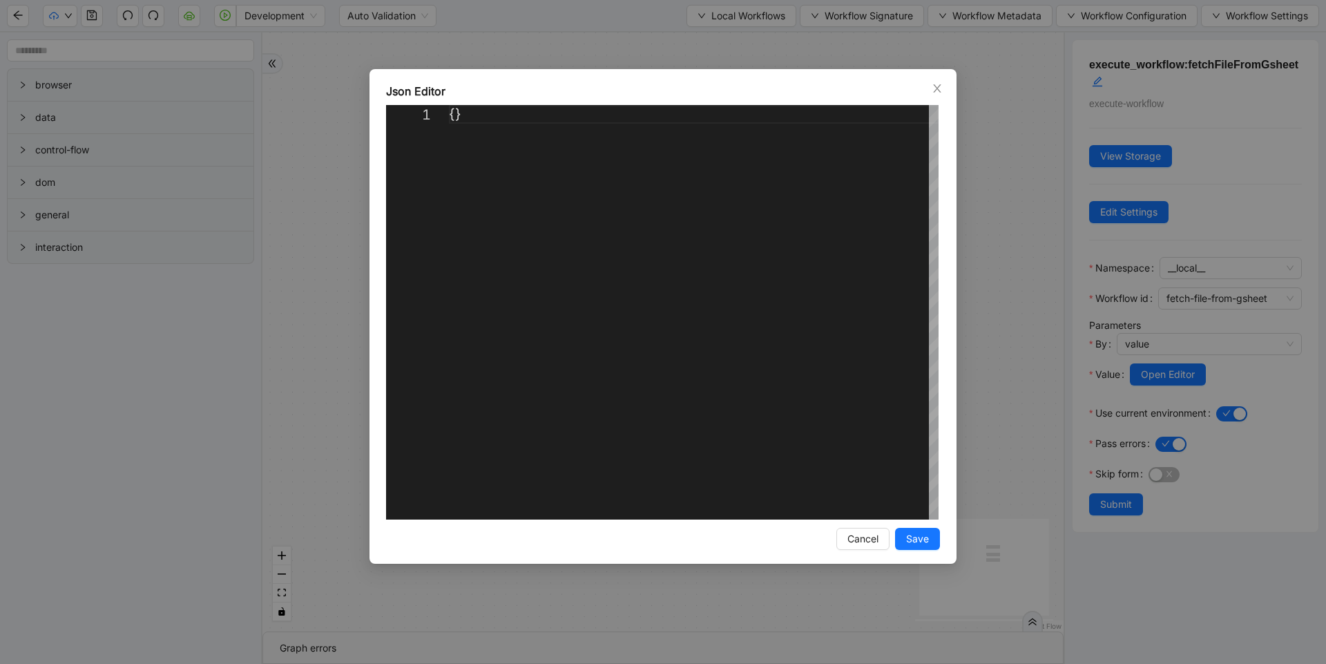
click at [1069, 249] on div "Json Editor 1 {} ** Enter to Rename, Shift+Enter to Preview Cancel Save" at bounding box center [663, 332] width 1326 height 664
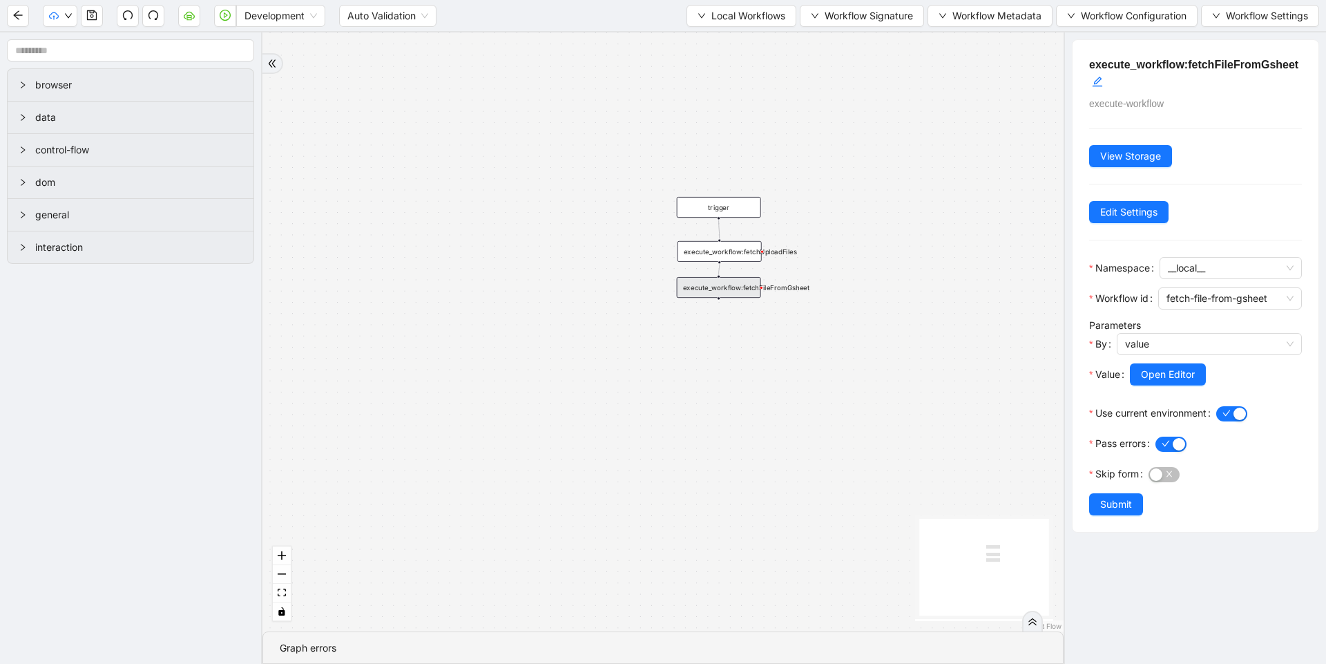
click at [743, 250] on div "execute_workflow:fetchUploadFiles" at bounding box center [720, 251] width 84 height 21
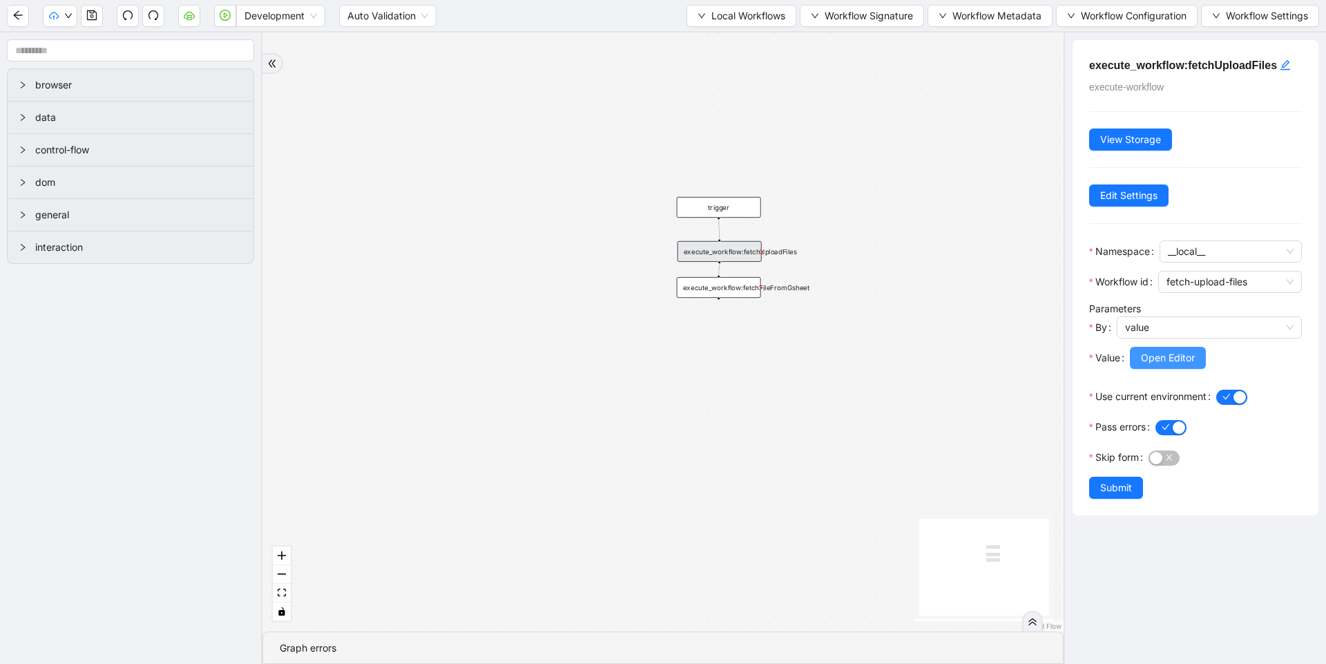
click at [1141, 352] on button "Open Editor" at bounding box center [1168, 358] width 76 height 22
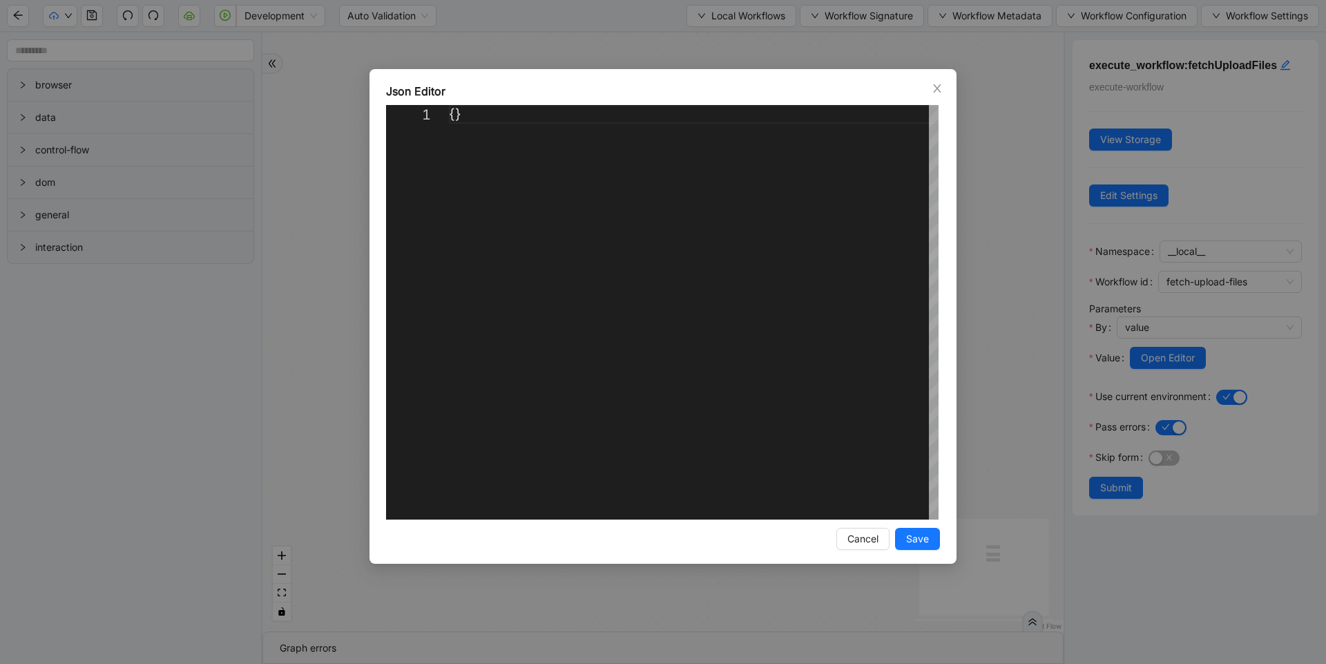
click at [1000, 369] on div "Json Editor 1 {} ** Enter to Rename, Shift+Enter to Preview Cancel Save" at bounding box center [663, 332] width 1326 height 664
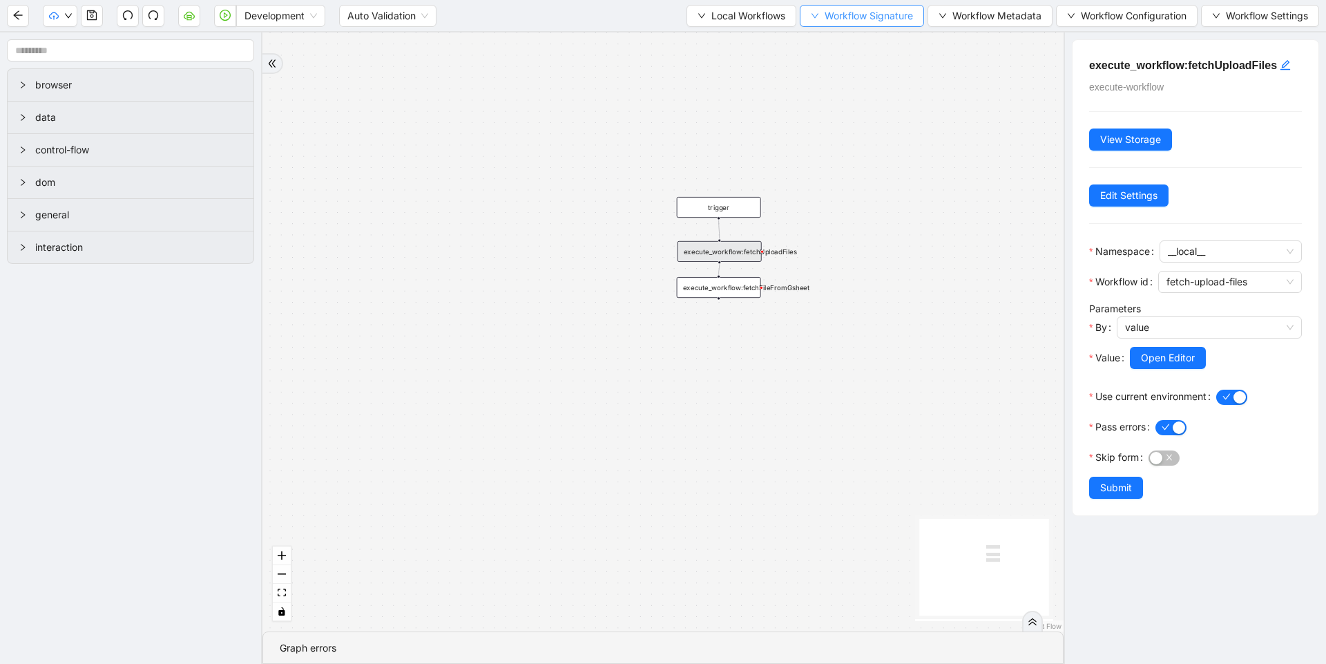
click at [888, 17] on span "Workflow Signature" at bounding box center [869, 15] width 88 height 15
click at [864, 107] on span "Defaults" at bounding box center [857, 109] width 93 height 15
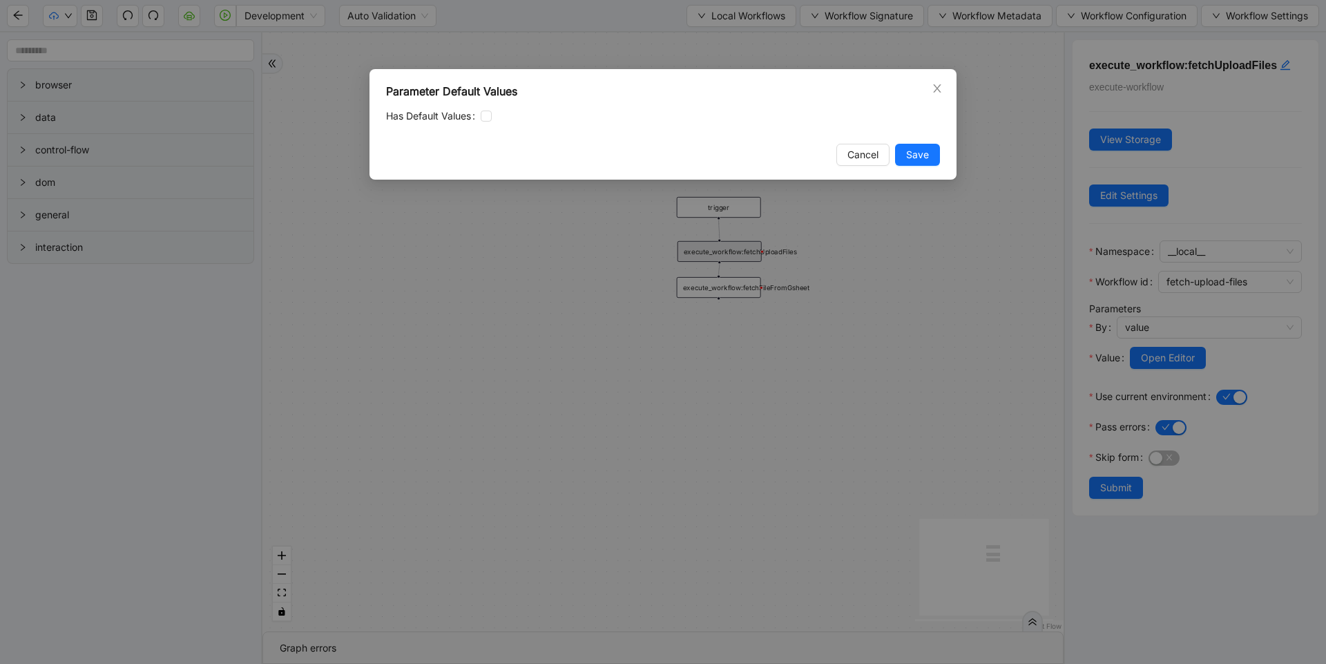
click at [953, 259] on div "Parameter Default Values Has Default Values Cancel Save" at bounding box center [663, 332] width 1326 height 664
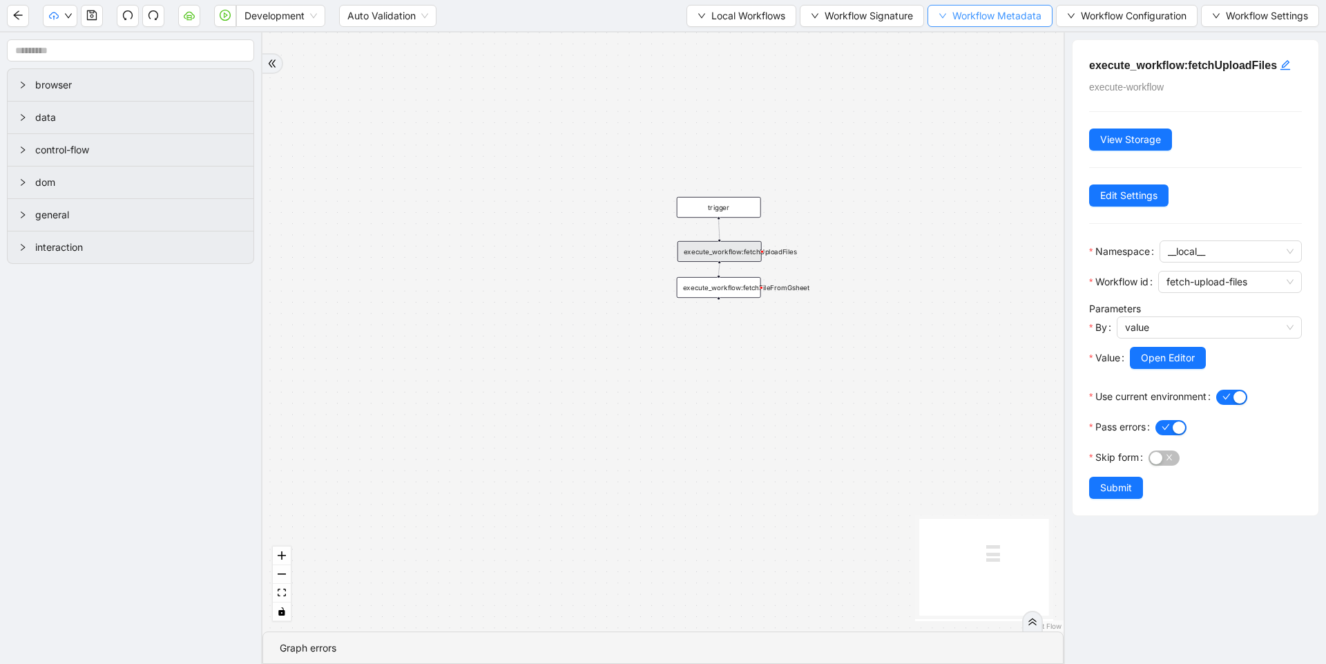
click at [978, 25] on button "Workflow Metadata" at bounding box center [990, 16] width 125 height 22
click at [992, 46] on span "Requirements" at bounding box center [986, 42] width 103 height 15
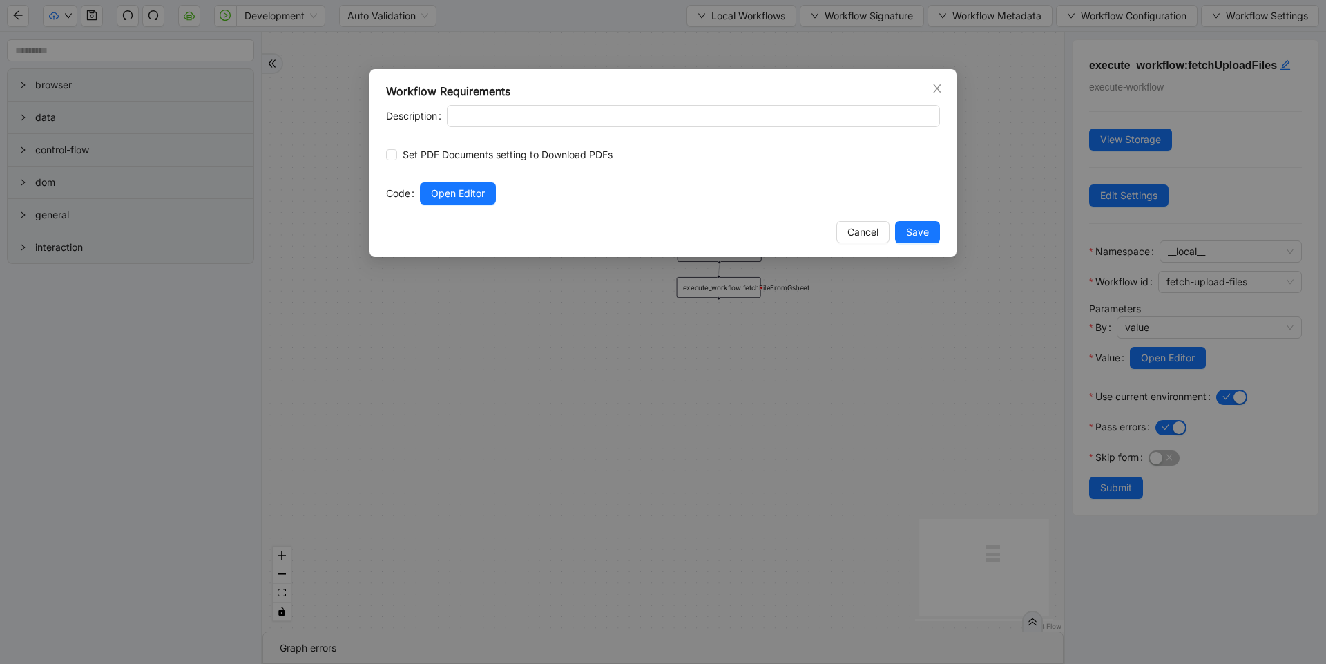
click at [1011, 189] on div "Workflow Requirements Description Set PDF Documents setting to Download PDFs Co…" at bounding box center [663, 332] width 1326 height 664
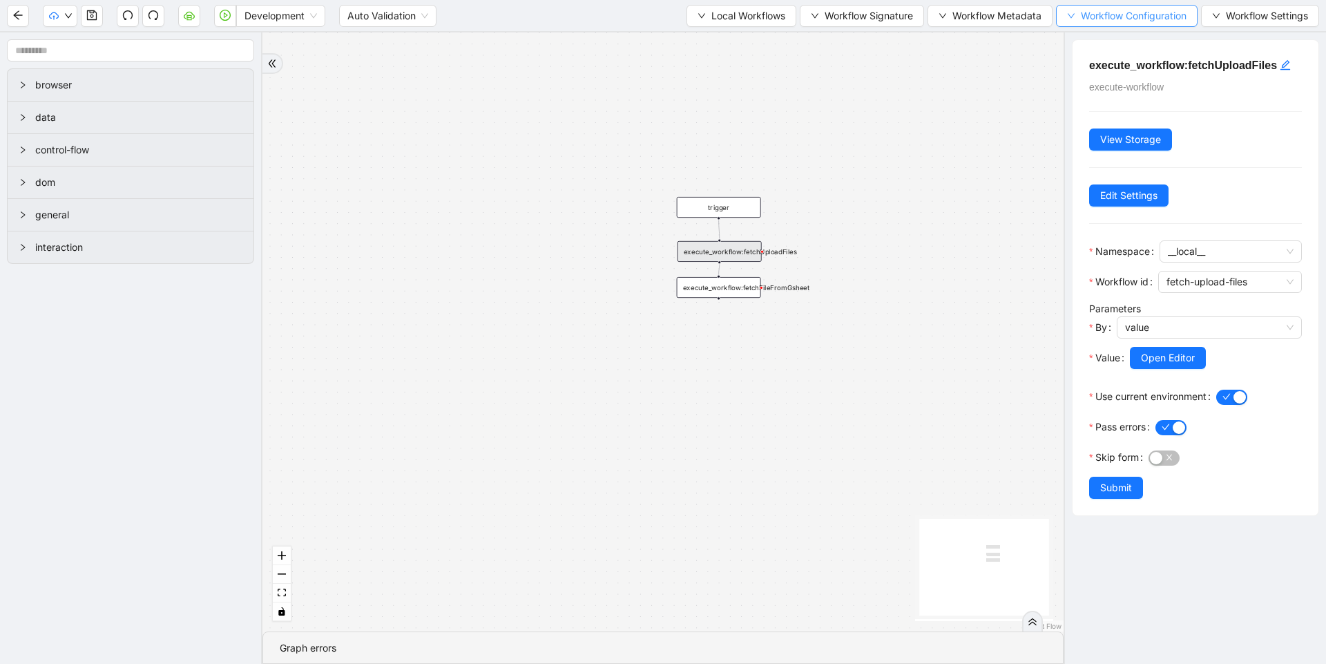
click at [1110, 23] on button "Workflow Configuration" at bounding box center [1127, 16] width 142 height 22
click at [1107, 61] on span "Value" at bounding box center [1124, 64] width 122 height 15
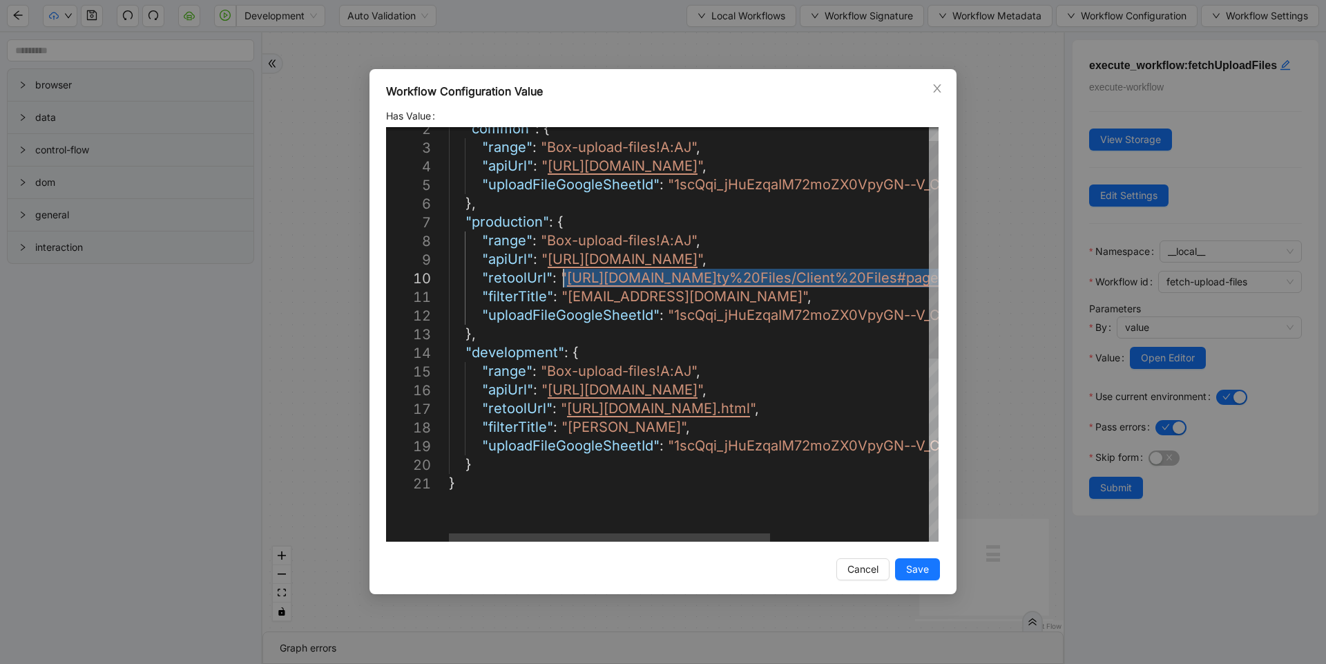
drag, startPoint x: 888, startPoint y: 284, endPoint x: 564, endPoint y: 277, distance: 324.1
paste textarea "**********"
type textarea "**********"
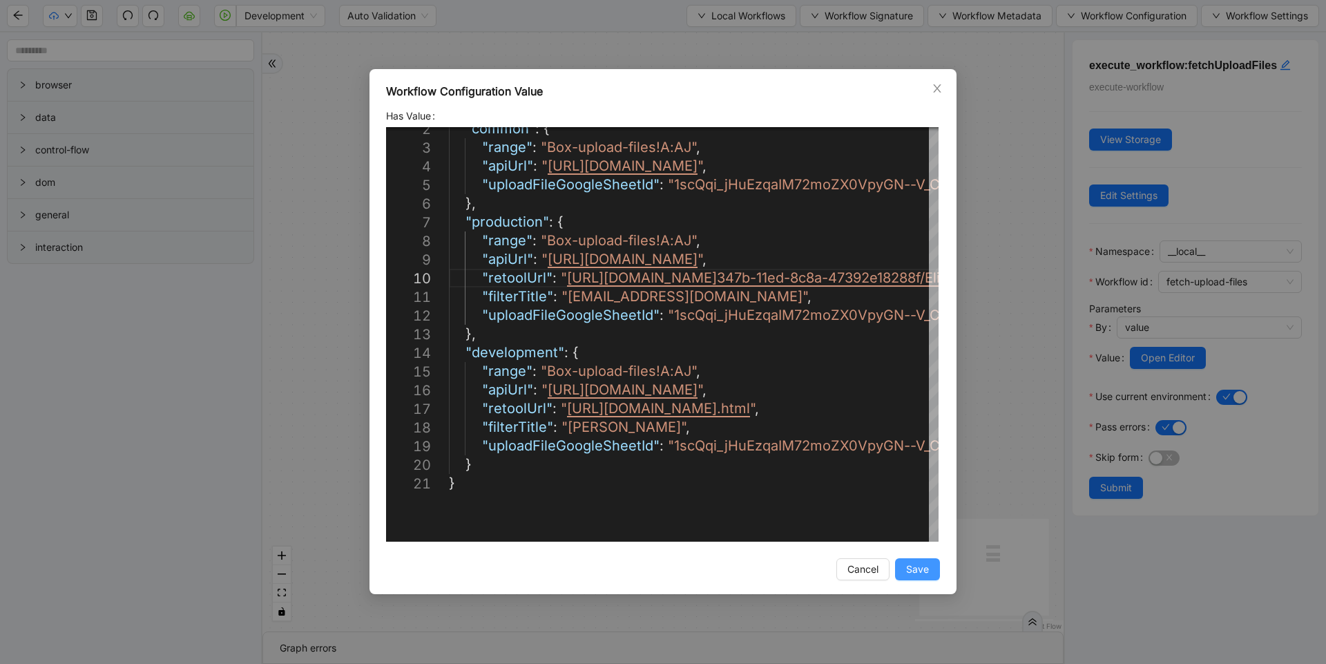
click at [916, 576] on span "Save" at bounding box center [917, 569] width 23 height 15
